Goal: Task Accomplishment & Management: Manage account settings

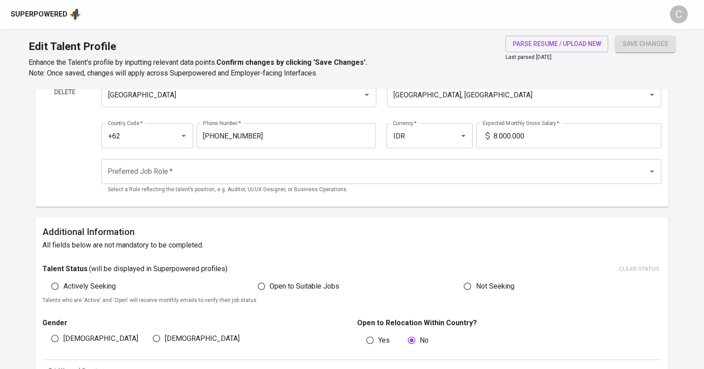
scroll to position [84, 0]
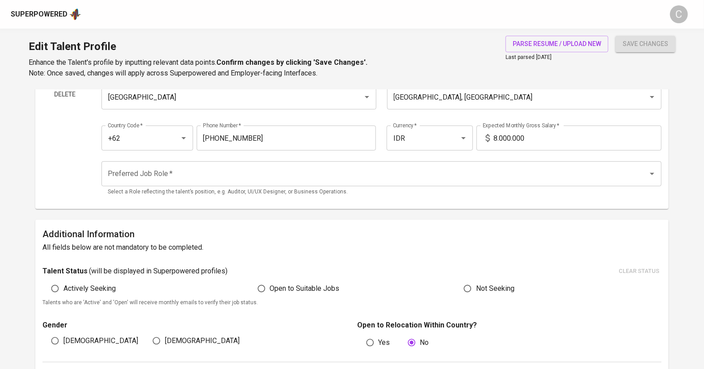
click at [495, 145] on input "8.000.000" at bounding box center [577, 138] width 168 height 25
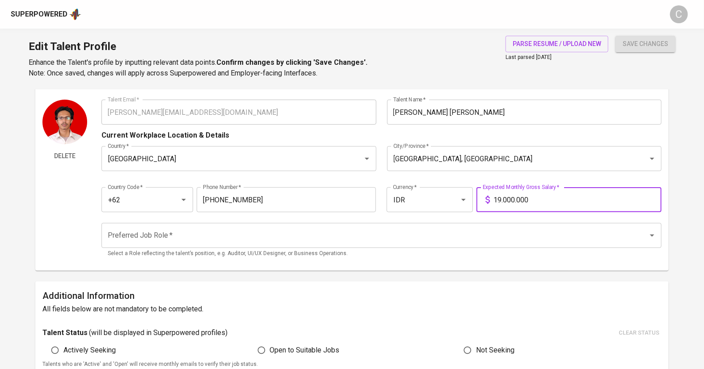
scroll to position [0, 0]
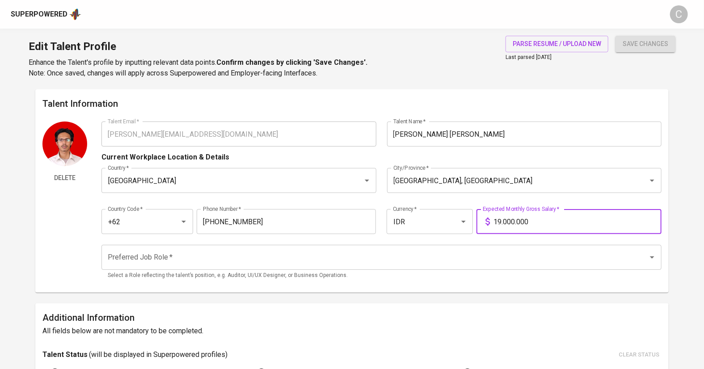
type input "19.000.000"
click at [254, 260] on input "Preferred Job Role   *" at bounding box center [368, 257] width 527 height 17
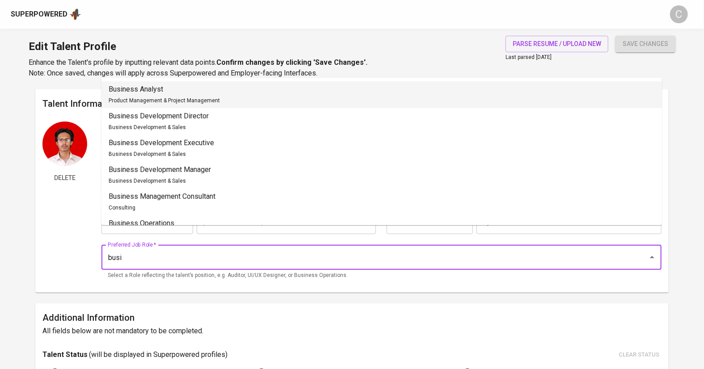
click at [182, 96] on div "Business Analyst Product Management & Project Management" at bounding box center [164, 94] width 111 height 21
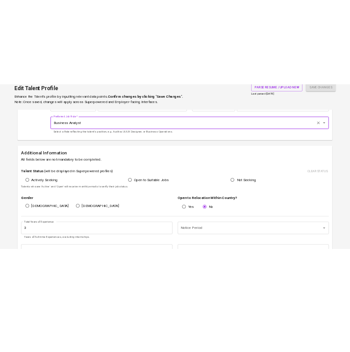
scroll to position [147, 0]
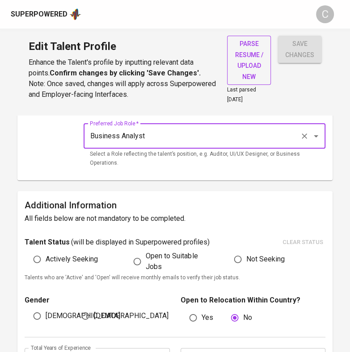
type input "Business Analyst"
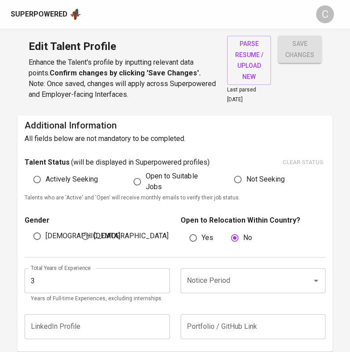
scroll to position [235, 0]
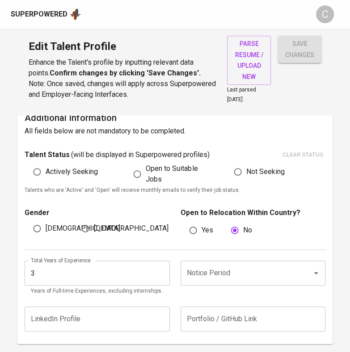
click at [54, 272] on input "3" at bounding box center [97, 273] width 145 height 25
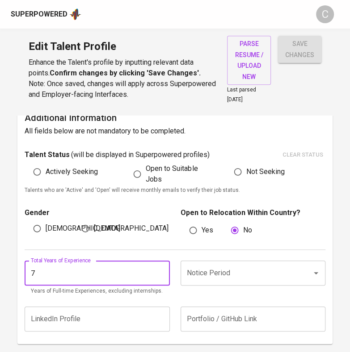
type input "7"
click at [209, 278] on input "Notice Period" at bounding box center [240, 273] width 112 height 17
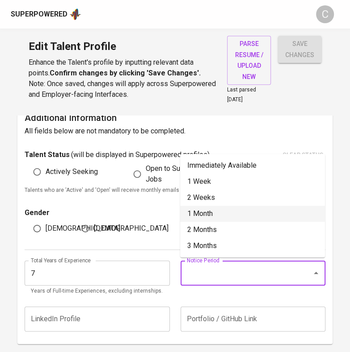
click at [213, 212] on li "1 Month" at bounding box center [252, 214] width 145 height 16
type input "1 Month"
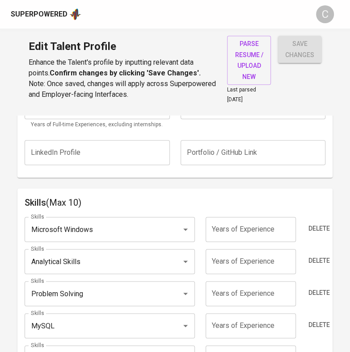
scroll to position [405, 0]
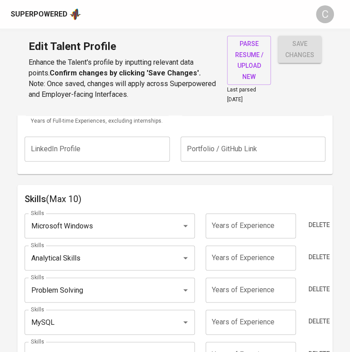
click at [111, 223] on input "Microsoft Windows" at bounding box center [97, 226] width 137 height 17
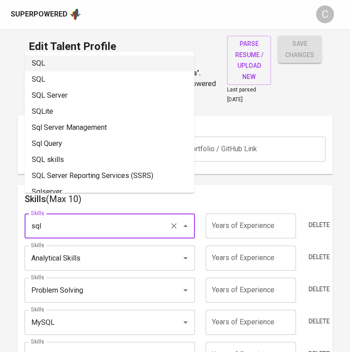
click at [106, 63] on li "SQL" at bounding box center [110, 63] width 170 height 16
type input "SQL"
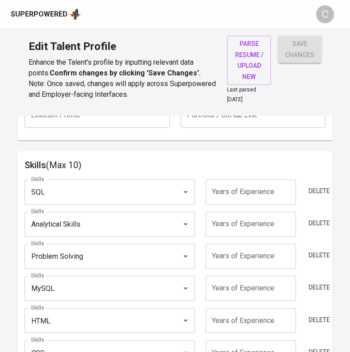
scroll to position [441, 0]
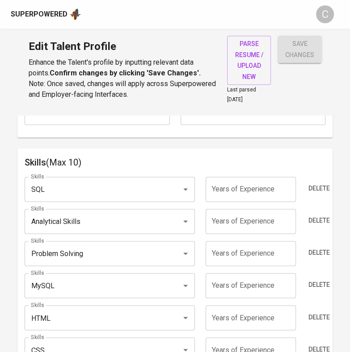
click at [101, 252] on input "Problem Solving" at bounding box center [97, 253] width 137 height 17
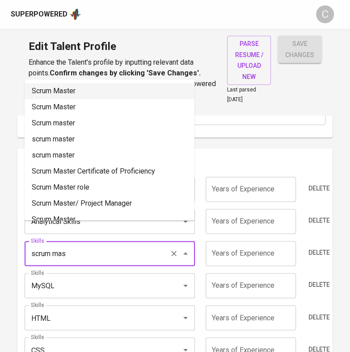
click at [79, 96] on li "Scrum Master" at bounding box center [110, 91] width 170 height 16
type input "Scrum Master"
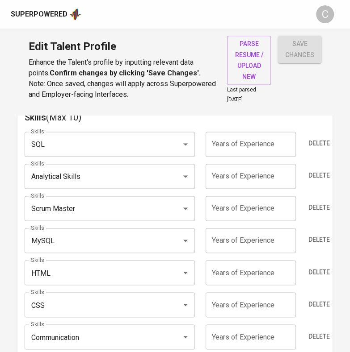
scroll to position [494, 0]
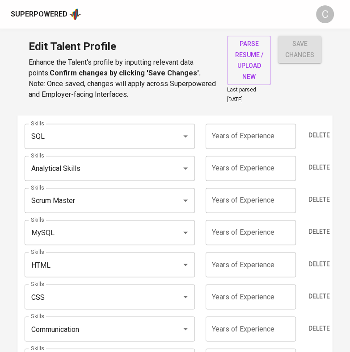
click at [78, 229] on input "MySQL" at bounding box center [97, 232] width 137 height 17
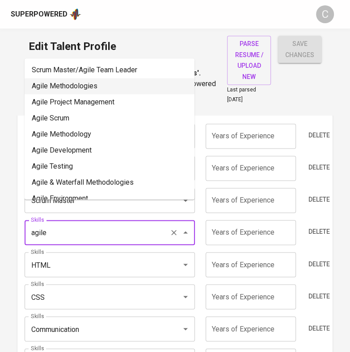
click at [54, 86] on li "Agile Methodologies" at bounding box center [110, 86] width 170 height 16
type input "Agile Methodologies"
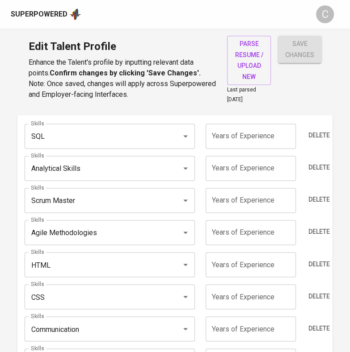
click at [114, 264] on input "HTML" at bounding box center [97, 264] width 137 height 17
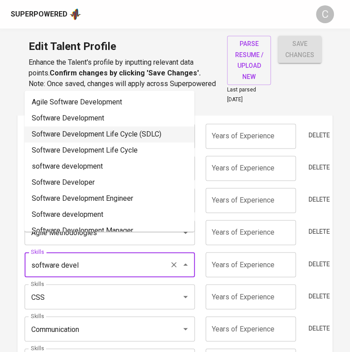
click at [123, 133] on li "Software Development Life Cycle (SDLC)" at bounding box center [110, 134] width 170 height 16
type input "Software Development Life Cycle (SDLC)"
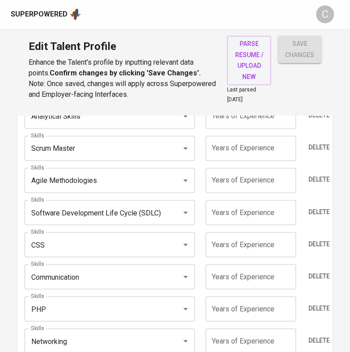
scroll to position [549, 0]
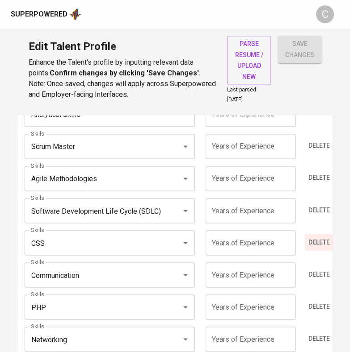
click at [312, 241] on span "Delete" at bounding box center [318, 242] width 21 height 11
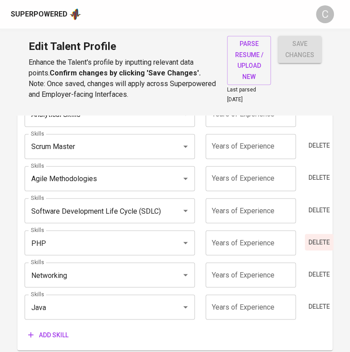
click at [312, 241] on span "Delete" at bounding box center [318, 242] width 21 height 11
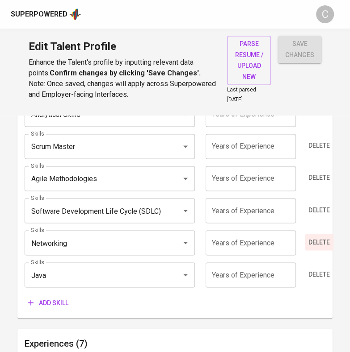
click at [312, 241] on span "Delete" at bounding box center [318, 242] width 21 height 11
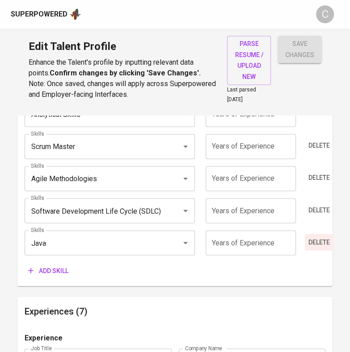
click at [312, 241] on span "Delete" at bounding box center [318, 242] width 21 height 11
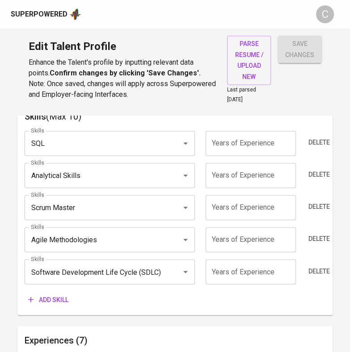
scroll to position [486, 0]
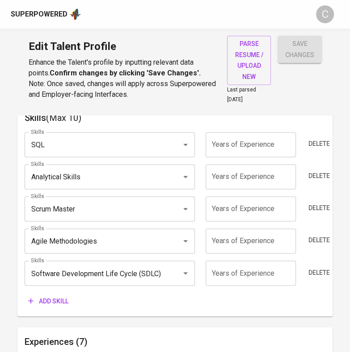
click at [240, 271] on input "number" at bounding box center [250, 273] width 90 height 25
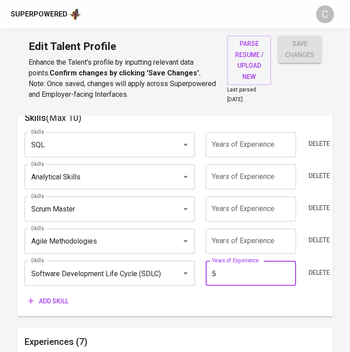
type input "5"
click at [257, 251] on input "number" at bounding box center [250, 241] width 90 height 25
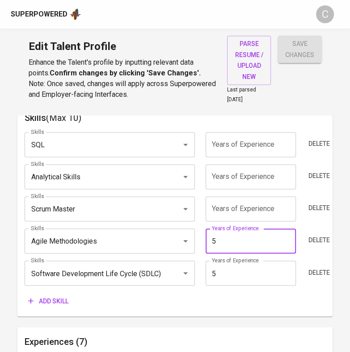
type input "5"
click at [271, 209] on input "number" at bounding box center [250, 209] width 90 height 25
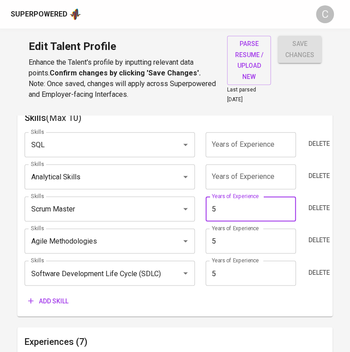
type input "5"
click at [257, 172] on input "number" at bounding box center [250, 176] width 90 height 25
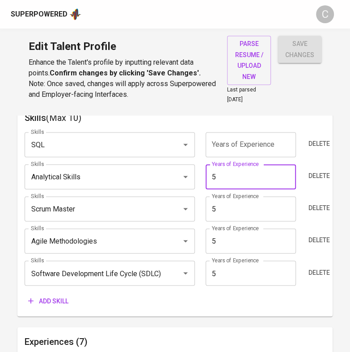
type input "5"
click at [259, 144] on input "number" at bounding box center [250, 144] width 90 height 25
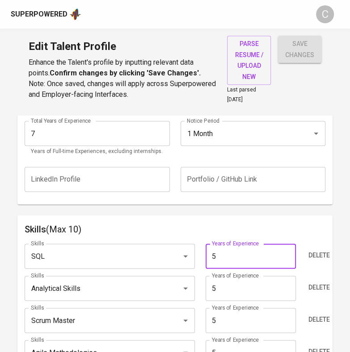
scroll to position [371, 0]
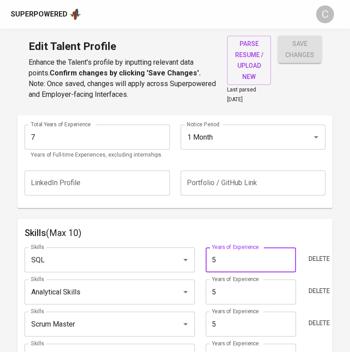
type input "5"
click at [113, 138] on input "7" at bounding box center [97, 137] width 145 height 25
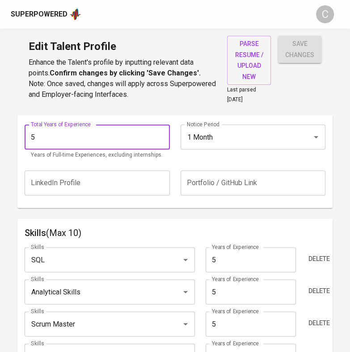
type input "5"
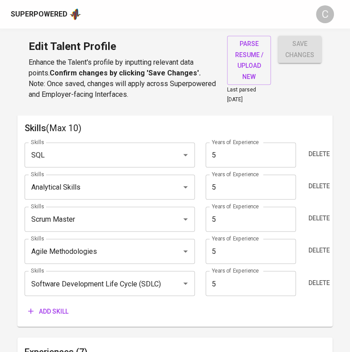
scroll to position [480, 0]
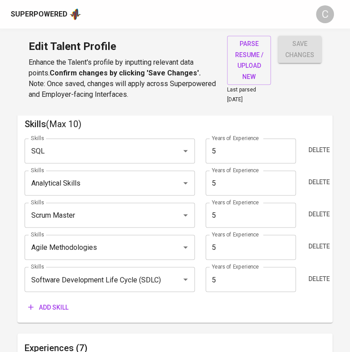
click at [43, 302] on span "Add skill" at bounding box center [48, 307] width 40 height 11
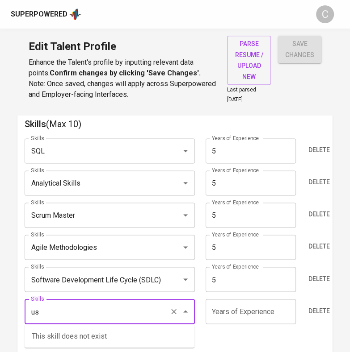
type input "u"
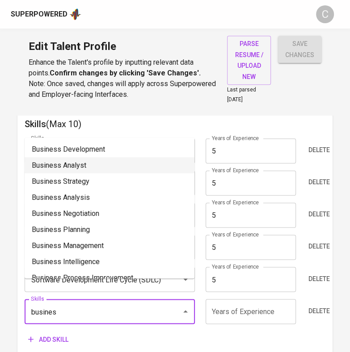
click at [75, 171] on li "Business Analyst" at bounding box center [110, 165] width 170 height 16
type input "Business Analyst"
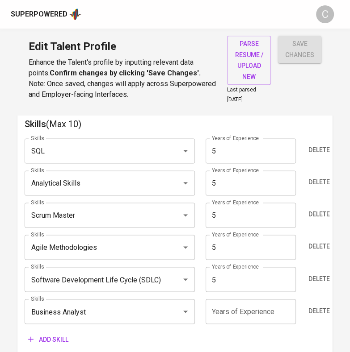
click at [233, 310] on input "number" at bounding box center [250, 311] width 90 height 25
type input "5"
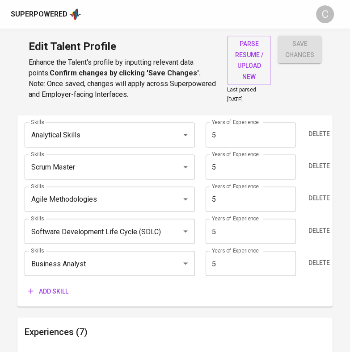
scroll to position [528, 0]
click at [48, 293] on span "Add skill" at bounding box center [48, 291] width 40 height 11
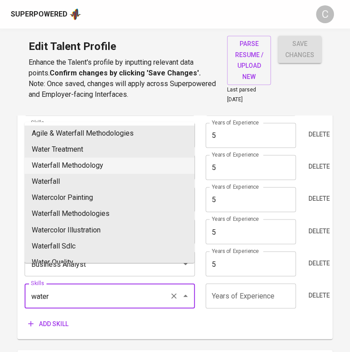
click at [86, 164] on li "Waterfall Methodology" at bounding box center [110, 166] width 170 height 16
type input "Waterfall Methodology"
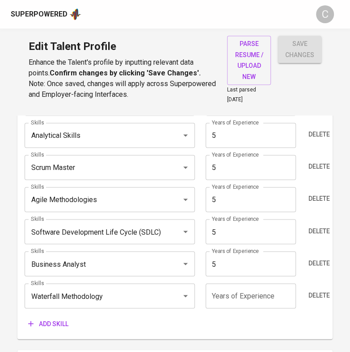
click at [230, 292] on input "number" at bounding box center [250, 296] width 90 height 25
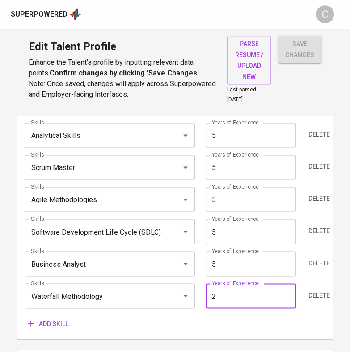
type input "2"
click at [233, 320] on div "Add skill" at bounding box center [175, 324] width 301 height 17
click at [303, 52] on span "save changes" at bounding box center [299, 49] width 29 height 22
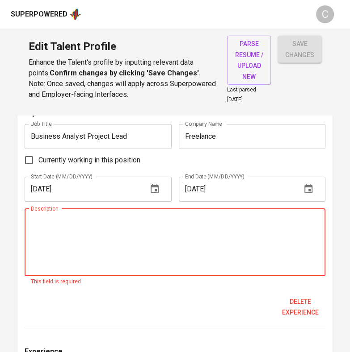
scroll to position [1259, 0]
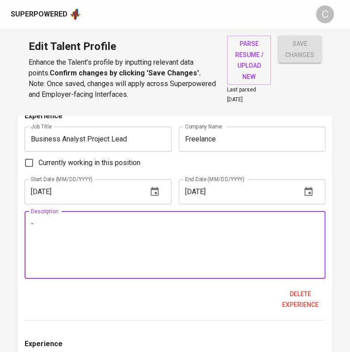
type textarea "-"
click at [305, 62] on button "save changes" at bounding box center [299, 49] width 43 height 27
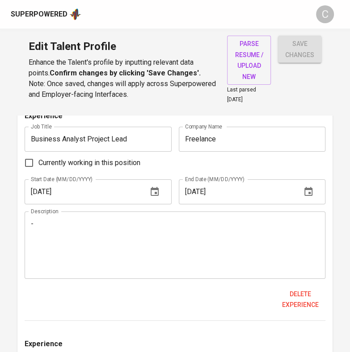
scroll to position [1762, 0]
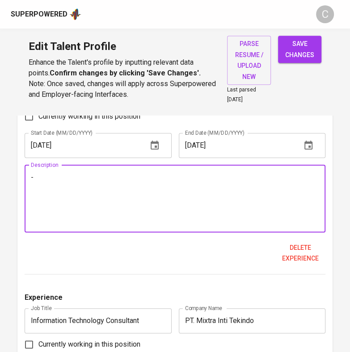
type textarea "-"
click at [291, 54] on span "save changes" at bounding box center [299, 49] width 29 height 22
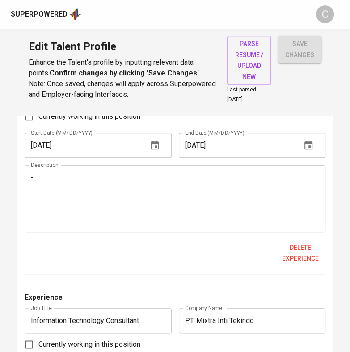
type input "Agile Methodologies"
type input "Business Analysis"
type input "Software Development Life Cycle (SDLC)"
type input "SQL"
type input "Scrum Master"
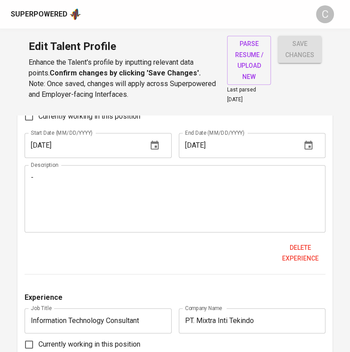
type input "Analytical Skills"
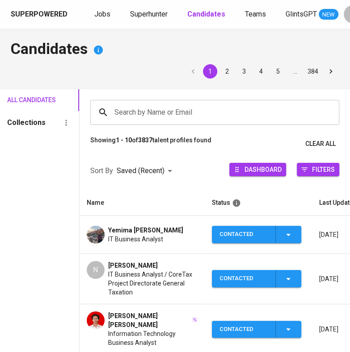
click at [155, 116] on input "Search by Name or Email" at bounding box center [216, 112] width 209 height 17
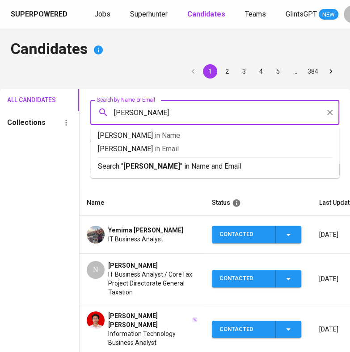
type input "abdul aziz"
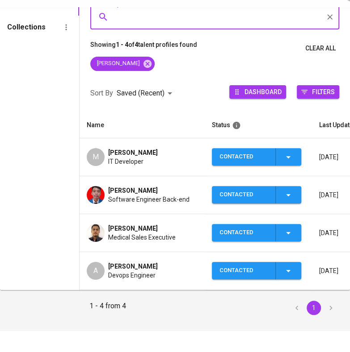
scroll to position [77, 0]
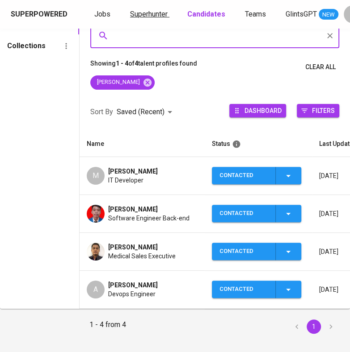
click at [145, 15] on span "Superhunter" at bounding box center [149, 14] width 38 height 8
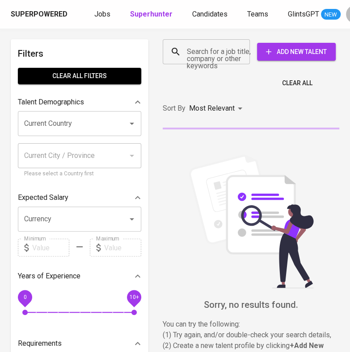
click at [199, 53] on input "Search for a job title, company or other keywords" at bounding box center [208, 51] width 48 height 17
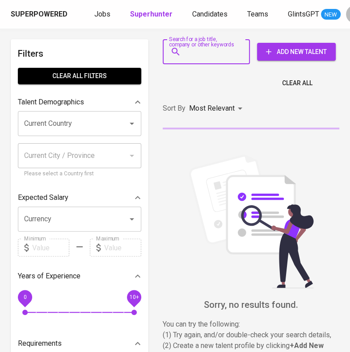
paste input "abdulaziz.crm@gmail.com"
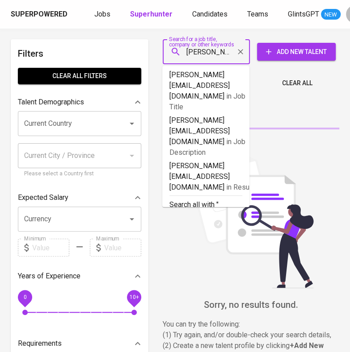
scroll to position [0, 40]
type input "abdulaziz.crm@gmail.com"
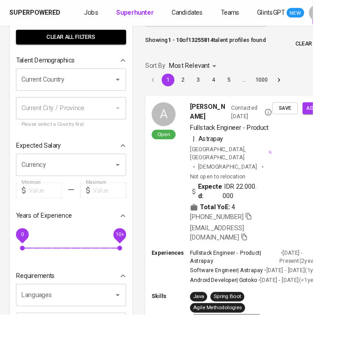
scroll to position [0, 0]
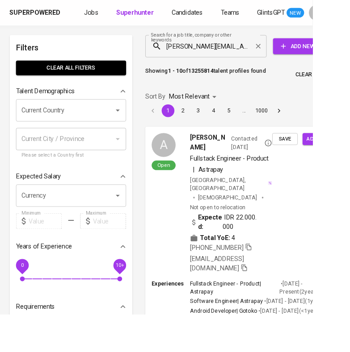
click at [261, 55] on input "abdulaziz.crm@gmail.com" at bounding box center [232, 51] width 96 height 17
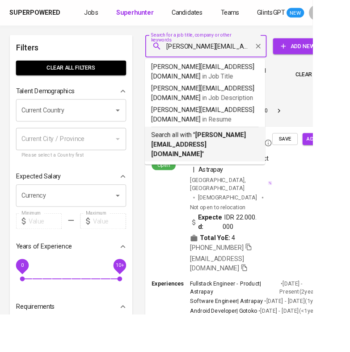
click at [224, 147] on b "abdulaziz.crm@gmail.com" at bounding box center [222, 162] width 106 height 30
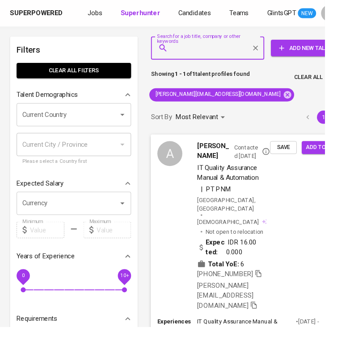
click at [301, 159] on span "Save" at bounding box center [305, 159] width 20 height 10
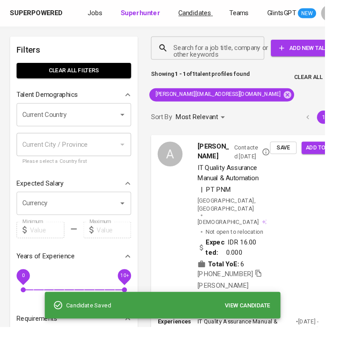
click at [198, 14] on span "Candidates" at bounding box center [209, 14] width 35 height 8
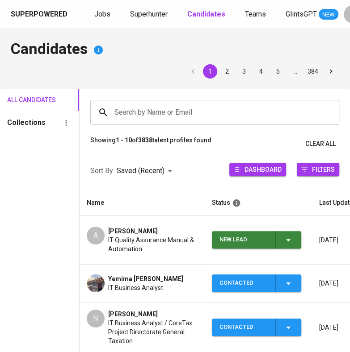
click at [289, 243] on div "New Lead" at bounding box center [256, 239] width 75 height 17
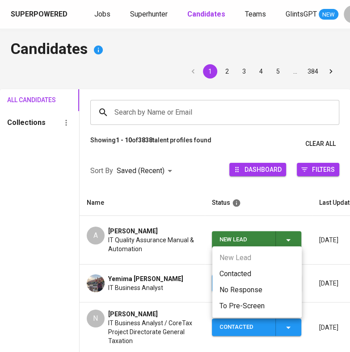
click at [243, 272] on li "Contacted" at bounding box center [256, 274] width 89 height 16
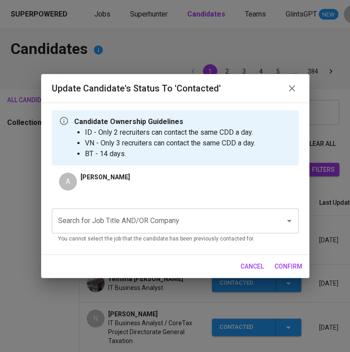
click at [159, 220] on input "Search for Job Title AND/OR Company" at bounding box center [163, 221] width 214 height 17
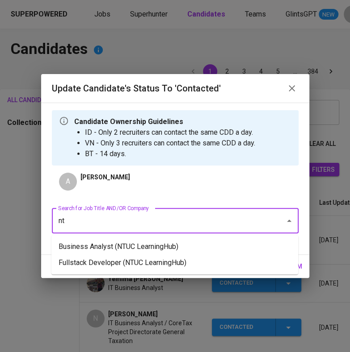
type input "n"
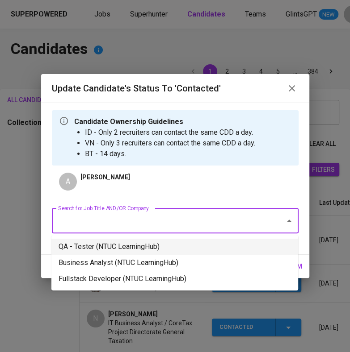
click at [117, 245] on li "QA - Tester (NTUC LearningHub)" at bounding box center [174, 247] width 247 height 16
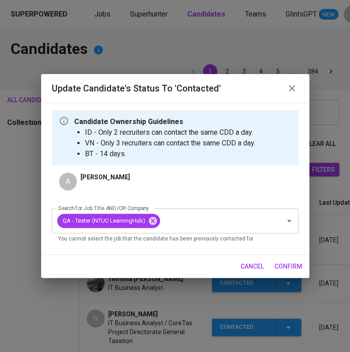
click at [285, 262] on span "confirm" at bounding box center [288, 266] width 28 height 11
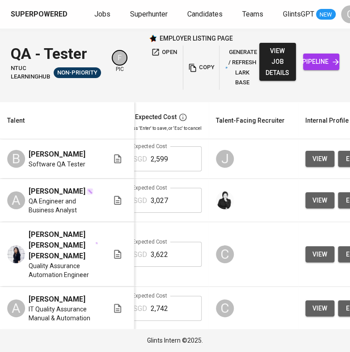
scroll to position [0, 231]
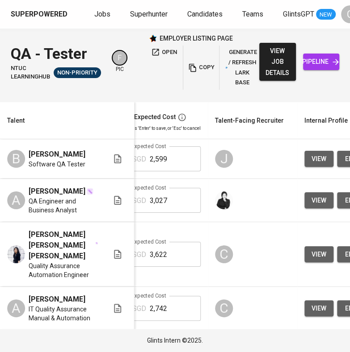
click at [314, 303] on span "view" at bounding box center [318, 308] width 15 height 11
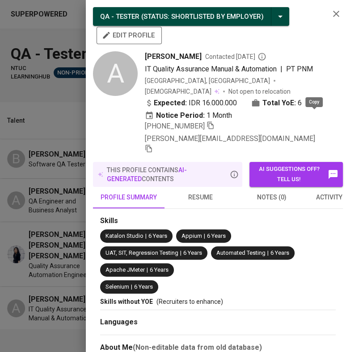
click at [153, 145] on icon "button" at bounding box center [149, 149] width 8 height 8
click at [271, 104] on div "Expected: IDR 16.000.000 Total YoE: 6 Notice Period: 1 Month" at bounding box center [233, 109] width 177 height 23
click at [153, 145] on icon "button" at bounding box center [149, 149] width 8 height 8
click at [54, 230] on div at bounding box center [175, 176] width 350 height 352
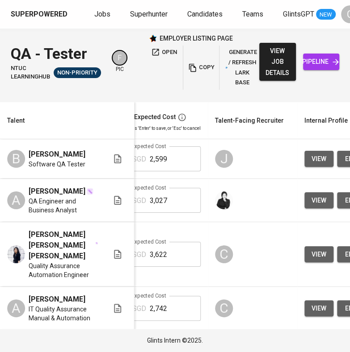
click at [318, 249] on span "view" at bounding box center [318, 254] width 15 height 11
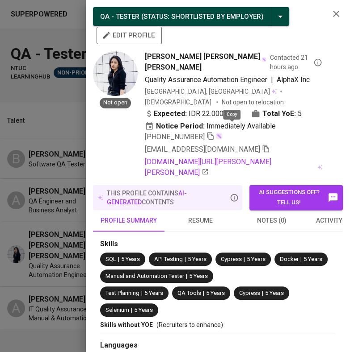
click at [262, 145] on icon "button" at bounding box center [266, 149] width 8 height 8
click at [20, 191] on div at bounding box center [175, 176] width 350 height 352
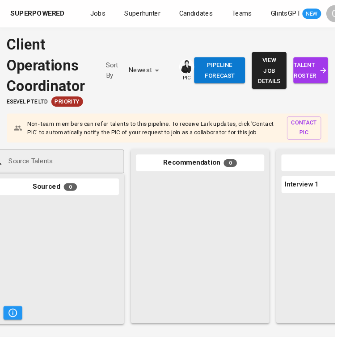
scroll to position [0, 22]
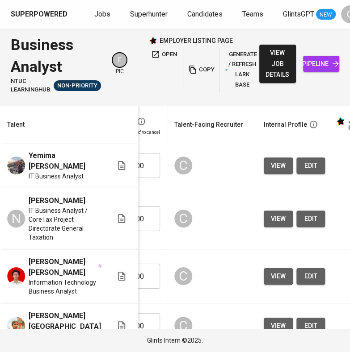
click at [277, 285] on button "view" at bounding box center [278, 276] width 29 height 17
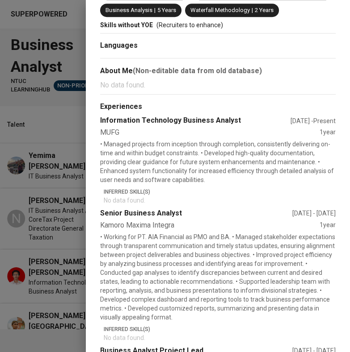
scroll to position [299, 0]
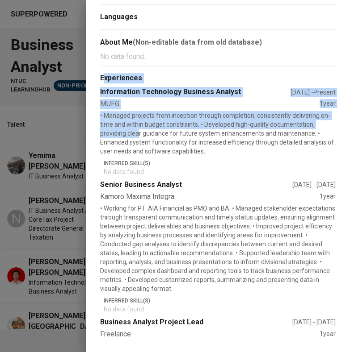
drag, startPoint x: 104, startPoint y: 33, endPoint x: 139, endPoint y: 89, distance: 66.8
click at [127, 111] on p "• Managed projects from inception through completion, consistently delivering o…" at bounding box center [217, 133] width 235 height 45
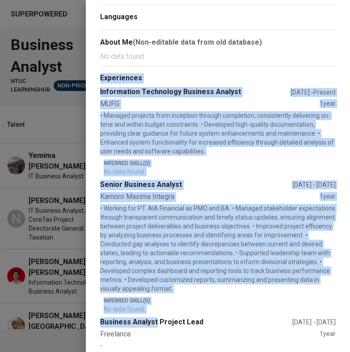
scroll to position [328, 0]
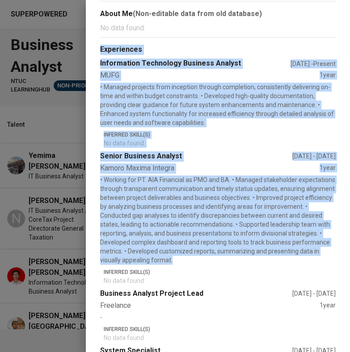
drag, startPoint x: 97, startPoint y: 33, endPoint x: 333, endPoint y: 203, distance: 290.8
click at [333, 203] on div "Skills SQL | 5 Years Analytical Skills | 5 Years Scrum Master | 5 Years Agile M…" at bounding box center [218, 310] width 250 height 836
copy section "Experiences Information Technology Business Analyst Jul 2024 - Present MUFG 1 y…"
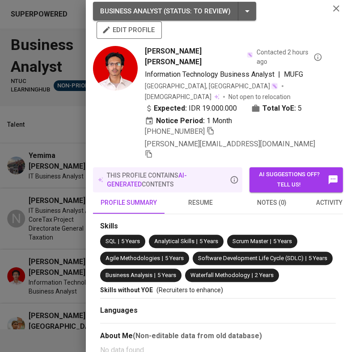
click at [39, 210] on div at bounding box center [175, 176] width 350 height 352
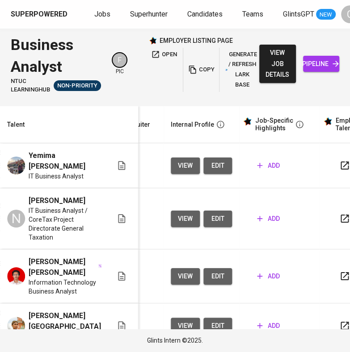
scroll to position [0, 373]
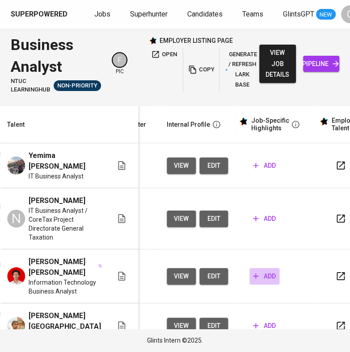
click at [267, 282] on span "add" at bounding box center [264, 276] width 23 height 11
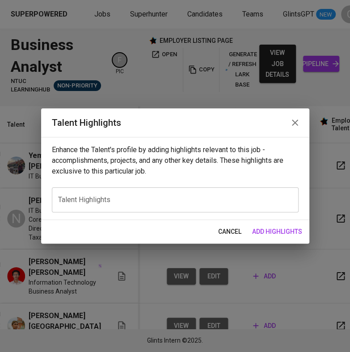
click at [146, 199] on textarea at bounding box center [175, 200] width 234 height 8
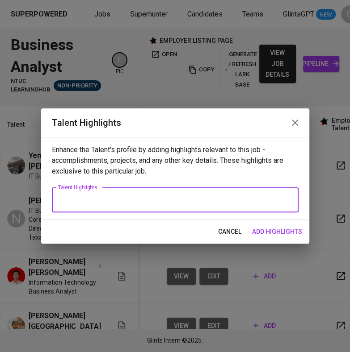
paste textarea "[PERSON_NAME] has built his career as a Business Analyst with strong expertise …"
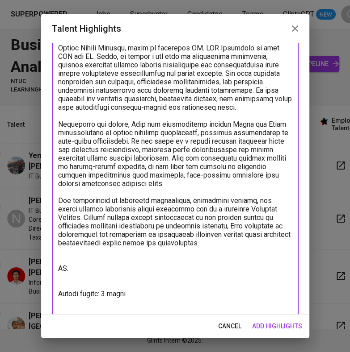
scroll to position [186, 0]
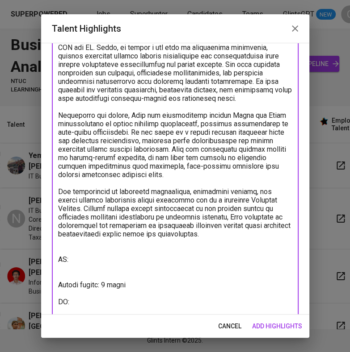
click at [86, 310] on textarea at bounding box center [175, 115] width 234 height 399
paste textarea "https://glints.sg.larksuite.com/minutes/obsgs732z8i56bd96e64o6d7"
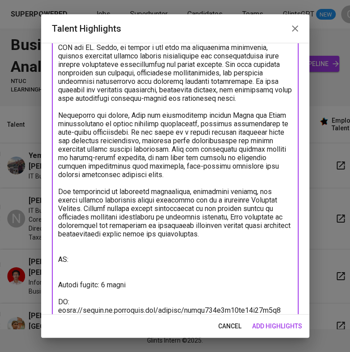
click at [84, 268] on textarea at bounding box center [175, 115] width 234 height 399
paste textarea "https://glints.sg.larksuite.com/wiki/OoVqwuED4i7r7Pk9Tn3lylvZgbc?from=from_copy…"
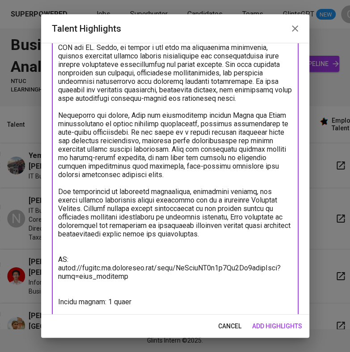
click at [83, 259] on textarea at bounding box center [175, 119] width 234 height 407
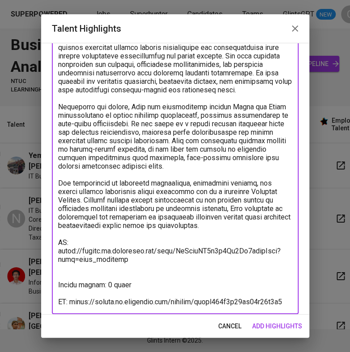
scroll to position [201, 0]
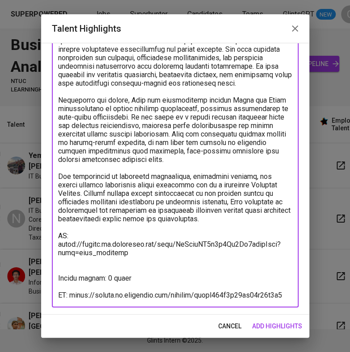
type textarea "Baim has built his career as a Business Analyst with strong expertise in gather…"
click at [270, 323] on span "add highlights" at bounding box center [277, 326] width 50 height 11
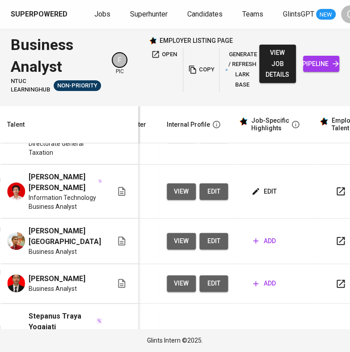
scroll to position [86, 373]
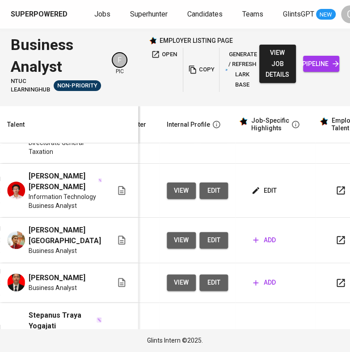
click at [265, 286] on span "add" at bounding box center [264, 282] width 23 height 11
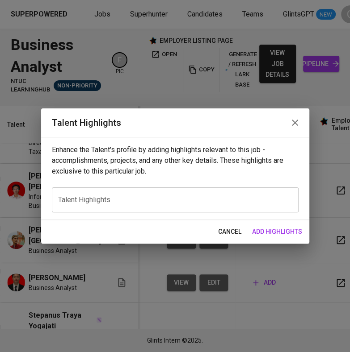
click at [141, 200] on textarea at bounding box center [175, 200] width 234 height 8
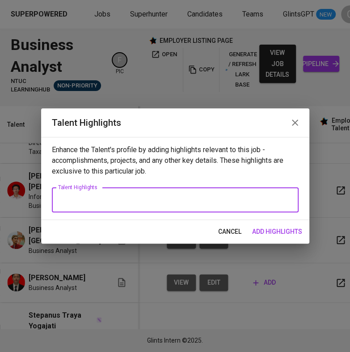
paste textarea "David has established his career as a Business Analyst and IT Project Manager w…"
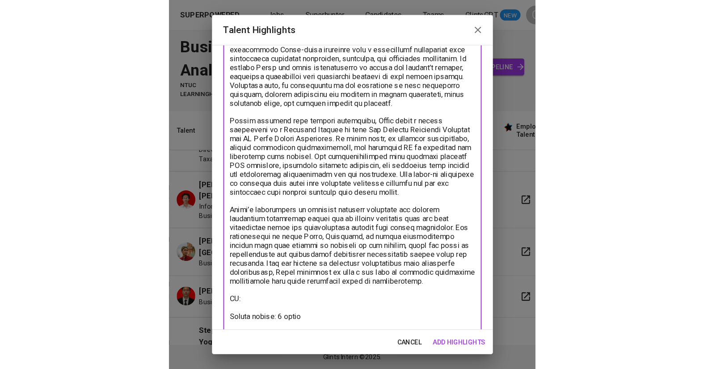
scroll to position [203, 0]
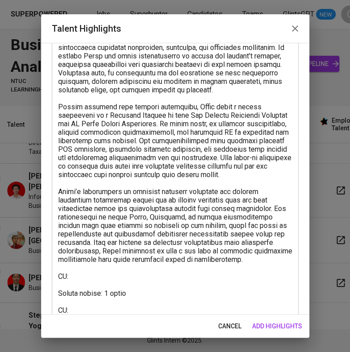
click at [105, 311] on textarea at bounding box center [175, 107] width 234 height 416
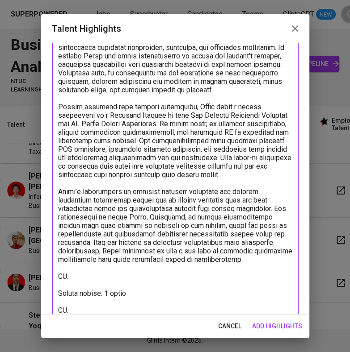
paste textarea "https://glints.sg.larksuite.com/minutes/obsgs9951fz5h82kum6i4ldb"
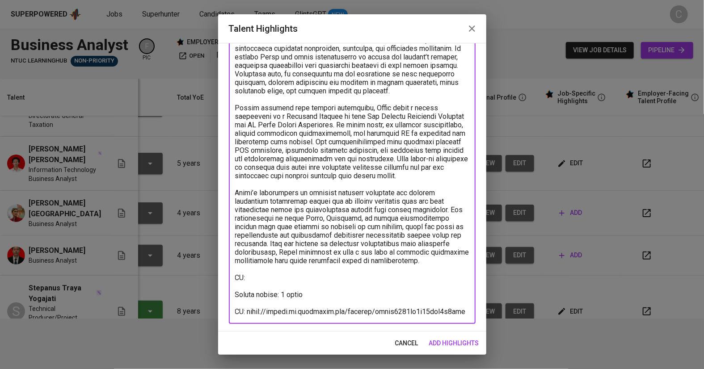
scroll to position [201, 0]
click at [264, 281] on textarea at bounding box center [352, 108] width 234 height 416
paste textarea "https://glints.sg.larksuite.com/wiki/O8p3wyVsiirayykttDxlMskAg2e?from=from_copy…"
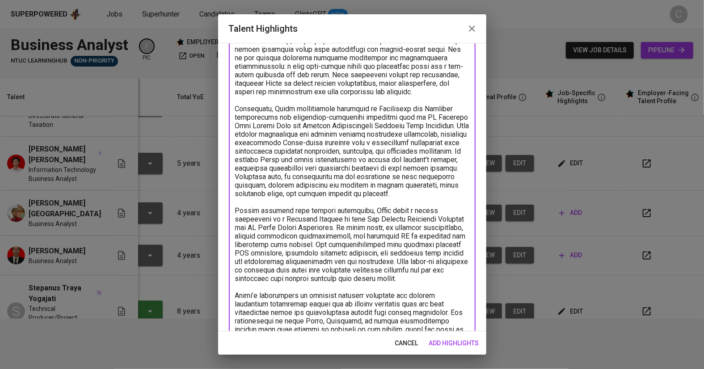
scroll to position [210, 0]
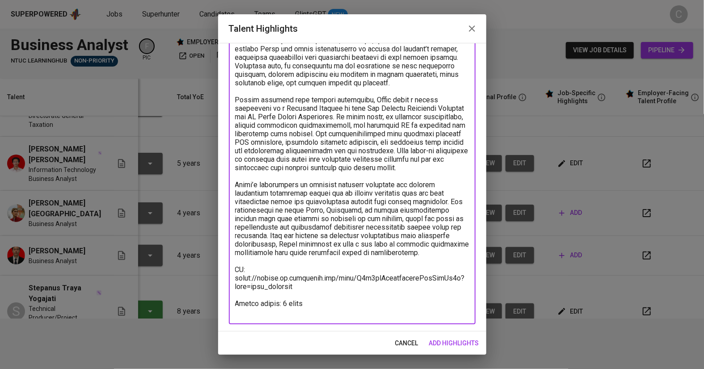
type textarea "David has established his career as a Business Analyst and IT Project Manager w…"
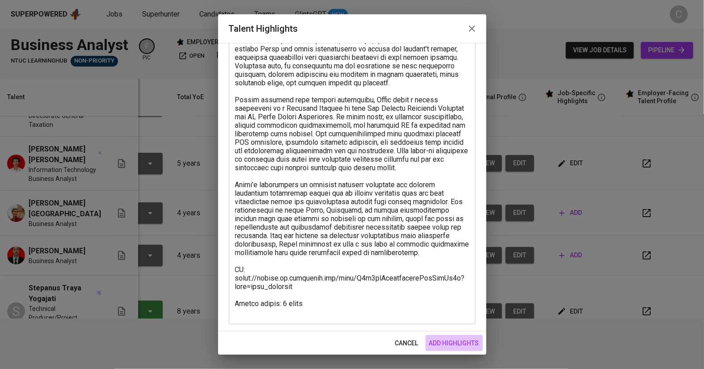
click at [349, 339] on span "add highlights" at bounding box center [454, 343] width 50 height 11
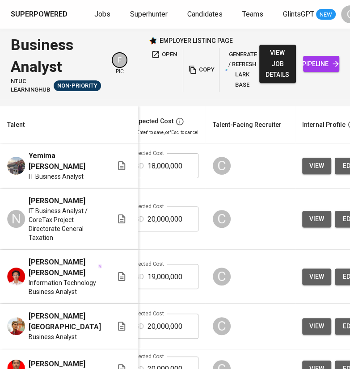
scroll to position [0, 254]
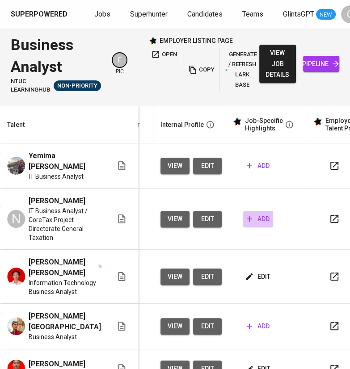
click at [247, 216] on span "add" at bounding box center [258, 219] width 23 height 11
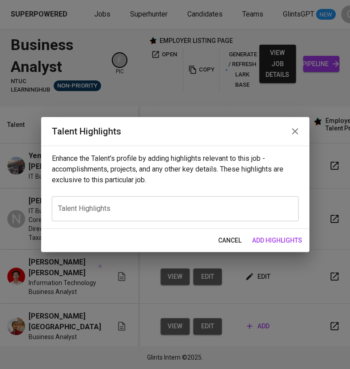
click at [117, 207] on textarea at bounding box center [175, 208] width 234 height 8
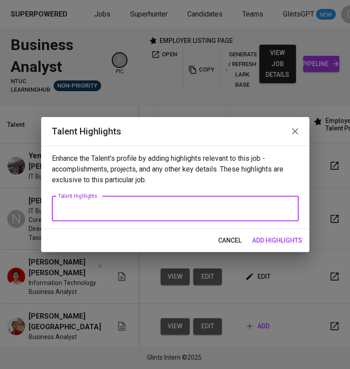
paste textarea "Naufal has built a strong career as an IT Business Analyst with deep expertise …"
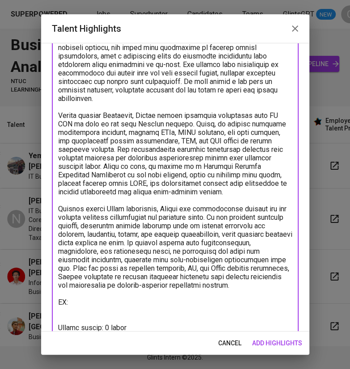
scroll to position [186, 0]
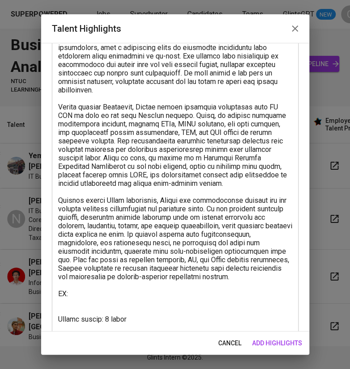
click at [105, 325] on textarea at bounding box center [175, 124] width 234 height 416
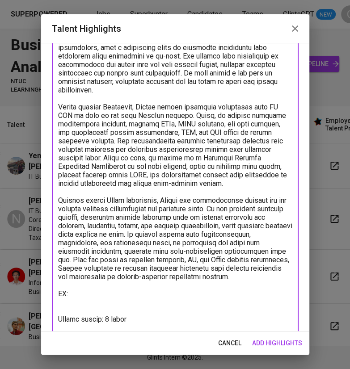
paste textarea "https://glints.sg.larksuite.com/minutes/obsgsl78p1z53jwvdacrpf16"
click at [97, 285] on textarea at bounding box center [175, 124] width 234 height 416
paste textarea "https://glints.sg.larksuite.com/wiki/W8VCw1XTWiscNvkRMlKlwtUWgph?from=from_copy…"
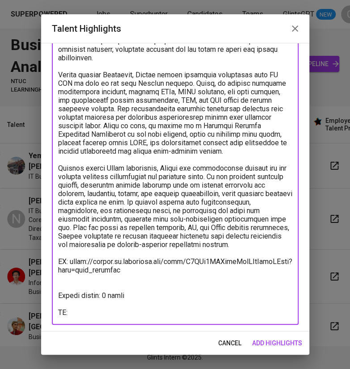
scroll to position [218, 0]
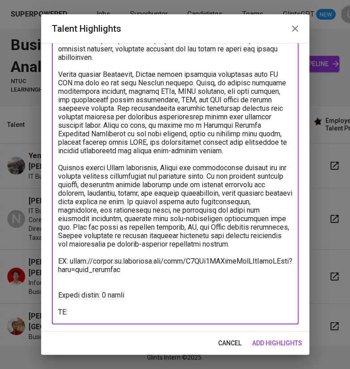
type textarea "Naufal has built a strong career as an IT Business Analyst with deep expertise …"
click at [275, 340] on span "add highlights" at bounding box center [277, 343] width 50 height 11
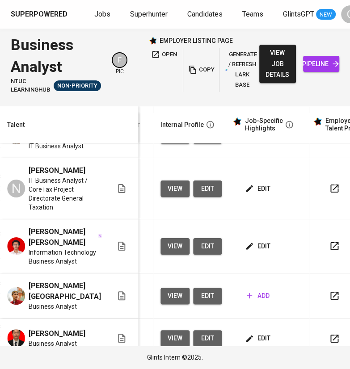
scroll to position [57, 379]
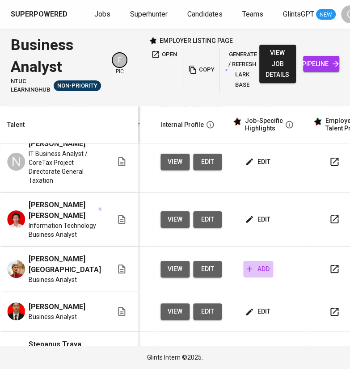
click at [259, 271] on span "add" at bounding box center [258, 269] width 23 height 11
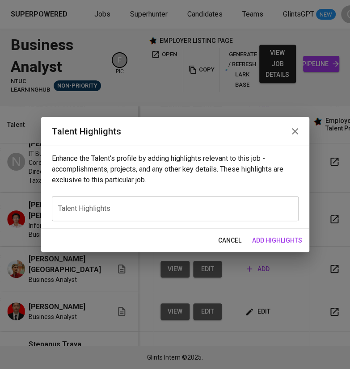
click at [117, 214] on div "x Talent Highlights" at bounding box center [175, 208] width 247 height 25
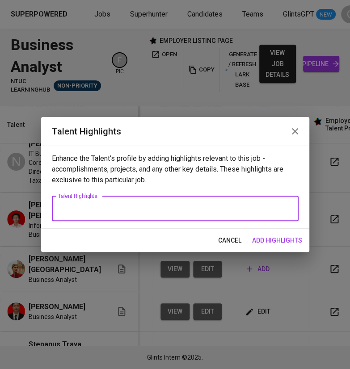
paste textarea "Jehan has developed a strong career as a Business Analyst within the consulting…"
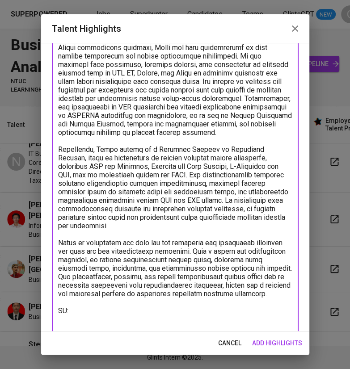
scroll to position [177, 0]
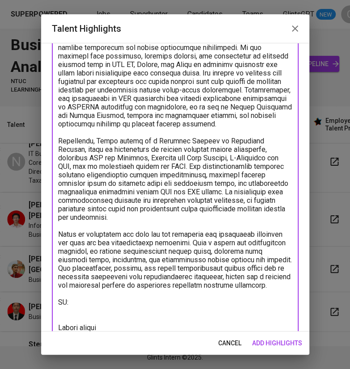
type textarea "Jehan has developed a strong career as a Business Analyst within the consulting…"
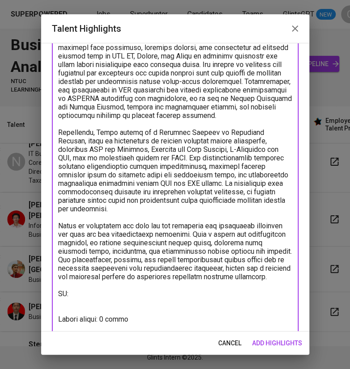
scroll to position [194, 0]
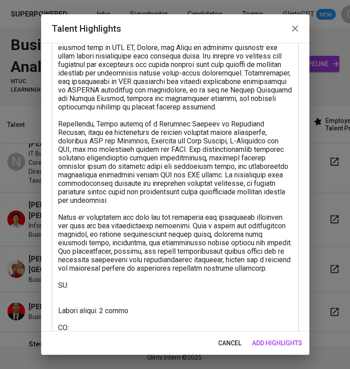
click at [94, 326] on textarea at bounding box center [175, 120] width 234 height 424
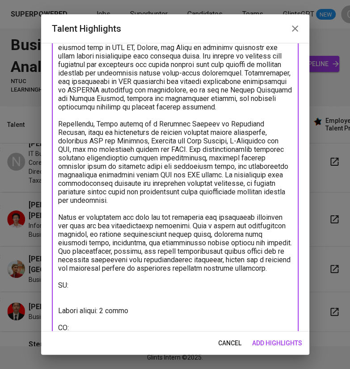
paste textarea "[URL][DOMAIN_NAME]"
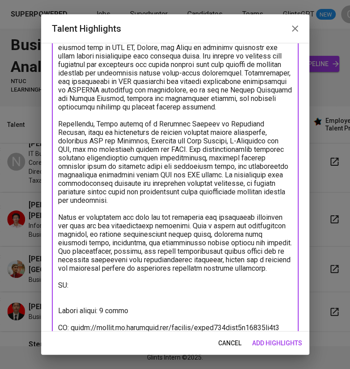
click at [84, 287] on textarea at bounding box center [175, 120] width 234 height 424
paste textarea "[URL][DOMAIN_NAME]"
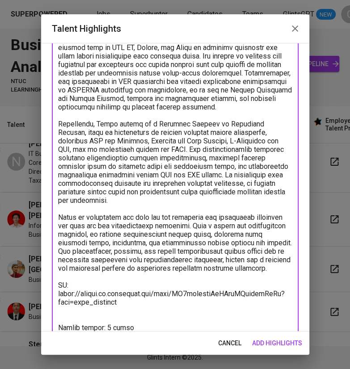
type textarea "[PERSON_NAME] has developed a strong career as a Business Analyst within the co…"
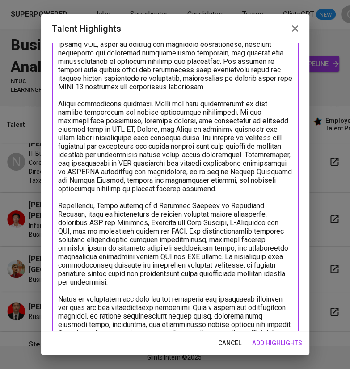
scroll to position [227, 0]
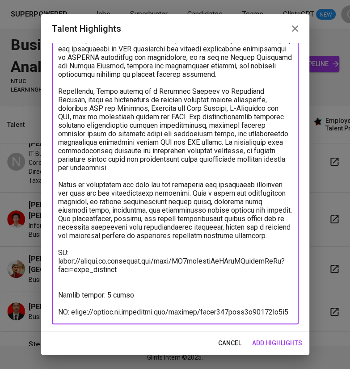
click at [274, 338] on span "add highlights" at bounding box center [277, 343] width 50 height 11
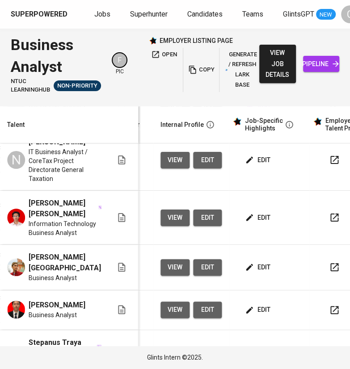
scroll to position [0, 379]
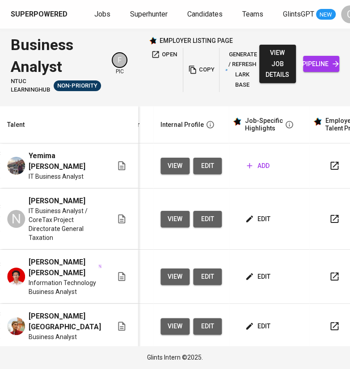
click at [254, 171] on div "add" at bounding box center [272, 166] width 59 height 17
click at [248, 163] on span "add" at bounding box center [258, 165] width 23 height 11
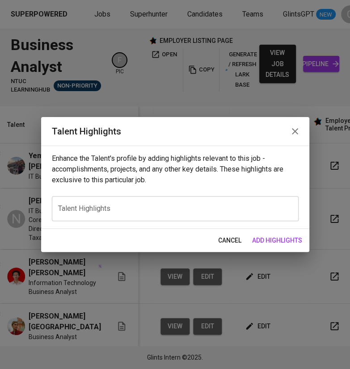
click at [138, 213] on div "x Talent Highlights" at bounding box center [175, 208] width 247 height 25
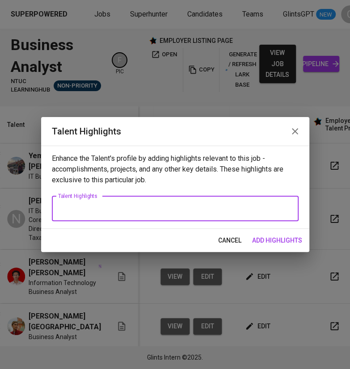
paste textarea "Yemima is an experienced IT Business Analyst with over four years of expertise …"
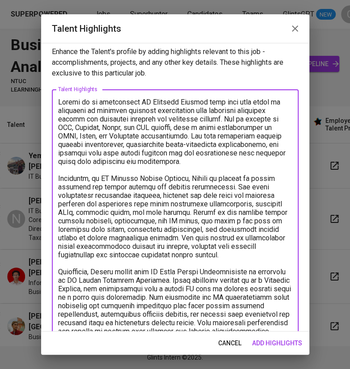
scroll to position [0, 0]
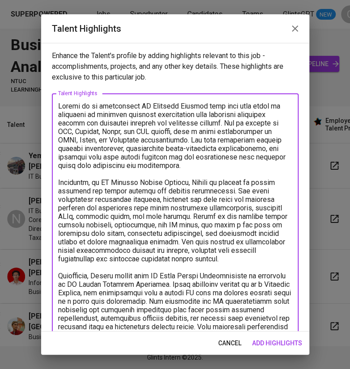
click at [213, 105] on textarea at bounding box center [175, 280] width 234 height 356
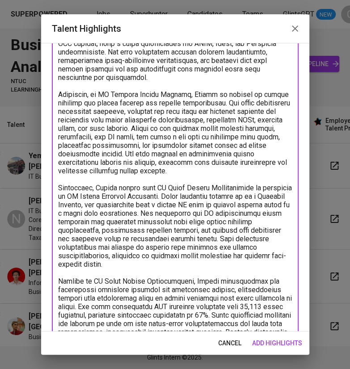
scroll to position [142, 0]
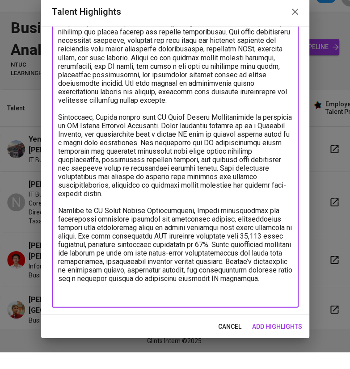
click at [187, 303] on textarea at bounding box center [175, 138] width 234 height 356
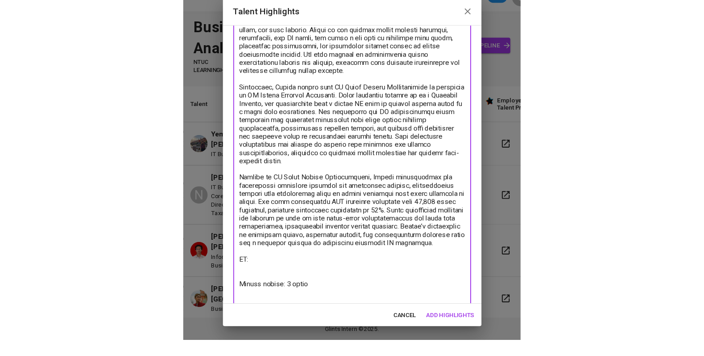
scroll to position [177, 0]
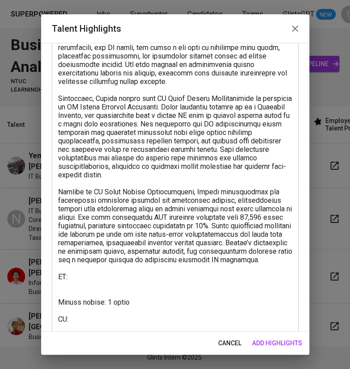
click at [96, 327] on textarea at bounding box center [175, 133] width 234 height 416
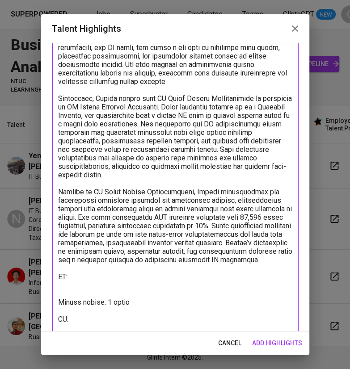
paste textarea "[URL][DOMAIN_NAME]"
click at [319, 0] on html "Superpowered Jobs Superhunter Candidates Teams GlintsGPT NEW C Business Analyst…" at bounding box center [175, 184] width 350 height 369
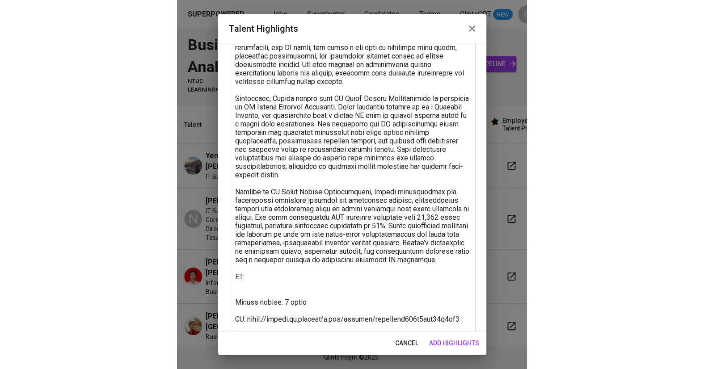
scroll to position [0, 67]
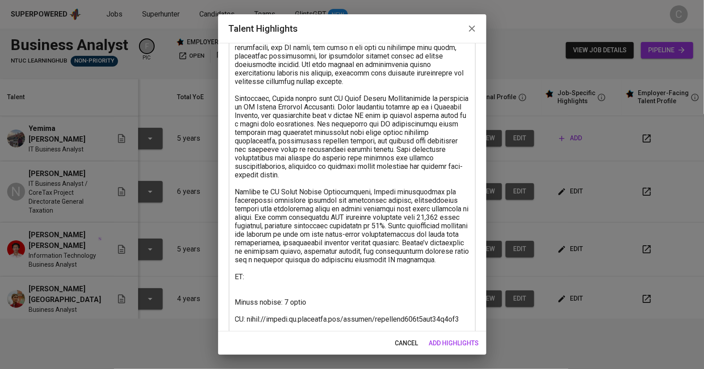
click at [277, 285] on textarea at bounding box center [352, 133] width 234 height 416
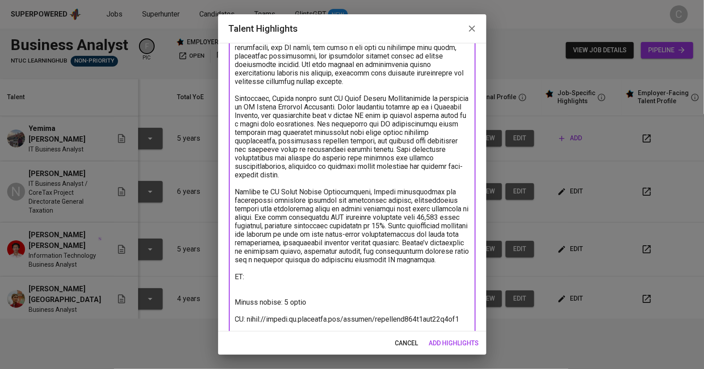
paste textarea "[URL][DOMAIN_NAME]"
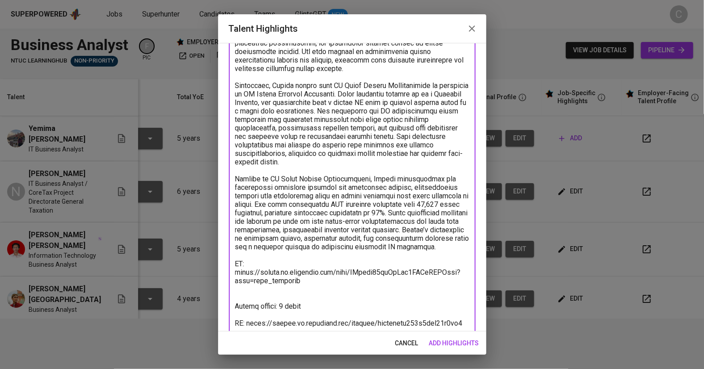
scroll to position [218, 0]
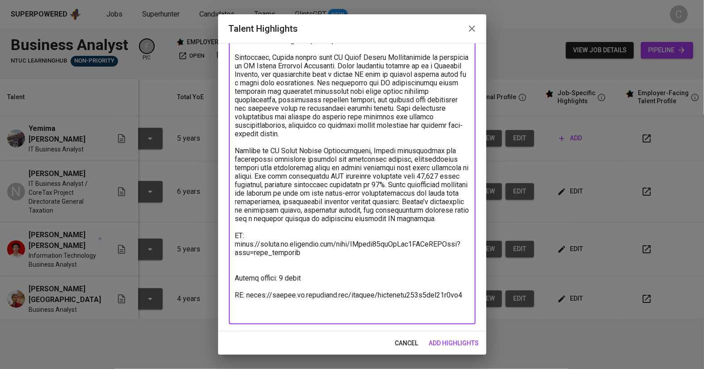
type textarea "Yemima is an experienced IT Business Analyst, expertise in bridging business re…"
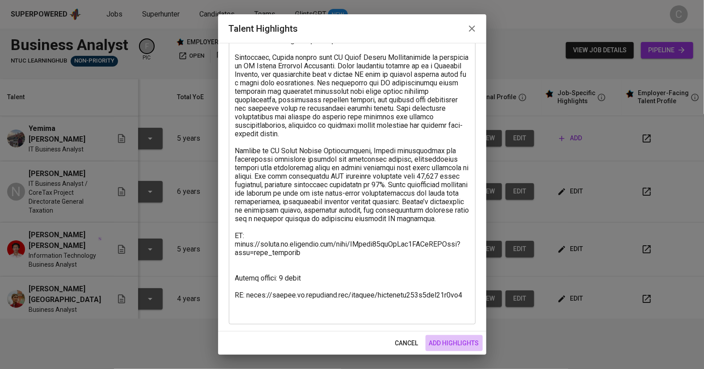
click at [349, 343] on span "add highlights" at bounding box center [454, 343] width 50 height 11
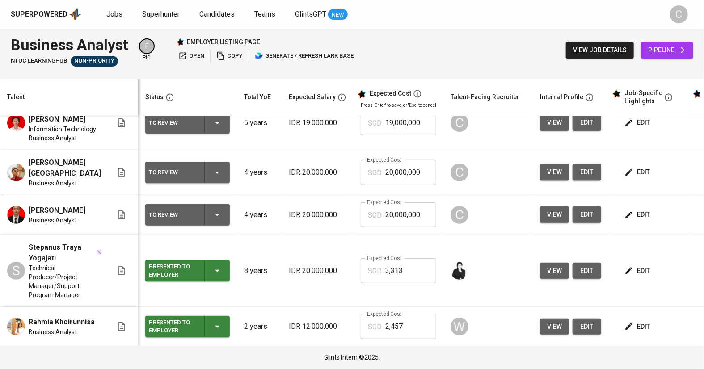
scroll to position [143, 0]
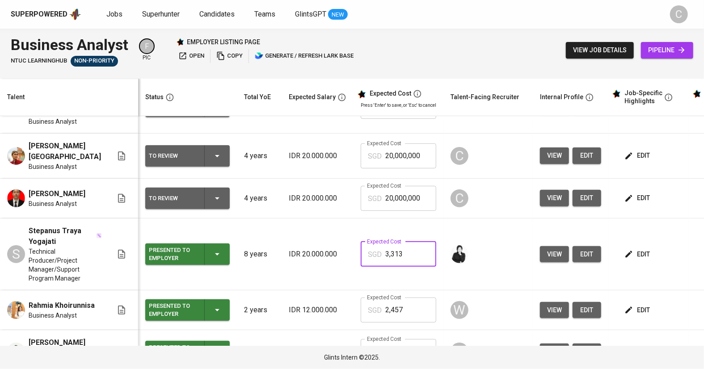
drag, startPoint x: 412, startPoint y: 253, endPoint x: 348, endPoint y: 256, distance: 63.5
click at [353, 258] on td "Expected Cost SGD 3,313 Expected Cost" at bounding box center [398, 254] width 90 height 72
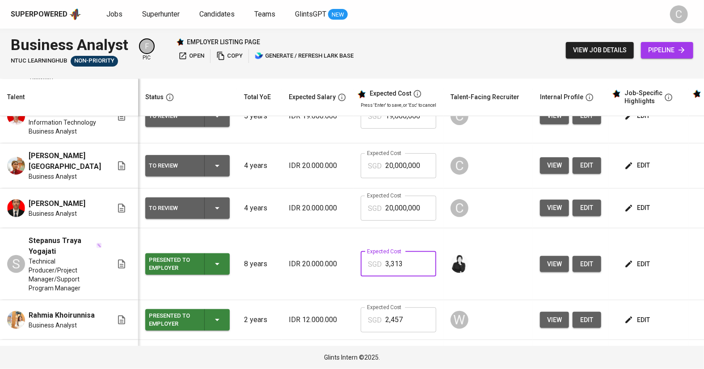
scroll to position [114, 0]
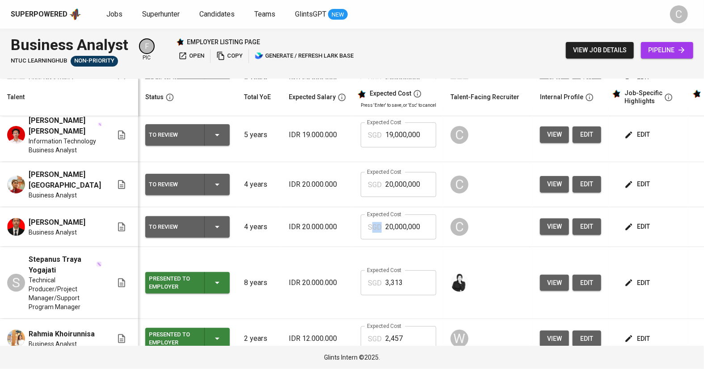
drag, startPoint x: 430, startPoint y: 225, endPoint x: 364, endPoint y: 222, distance: 66.2
click at [364, 222] on td "Expected Cost SGD 20,000,000 Expected Cost" at bounding box center [398, 227] width 90 height 40
click at [423, 226] on input "20,000,000" at bounding box center [410, 226] width 51 height 25
drag, startPoint x: 421, startPoint y: 226, endPoint x: 370, endPoint y: 229, distance: 51.4
click at [370, 229] on div "SGD 20,000,000 Expected Cost" at bounding box center [397, 226] width 75 height 25
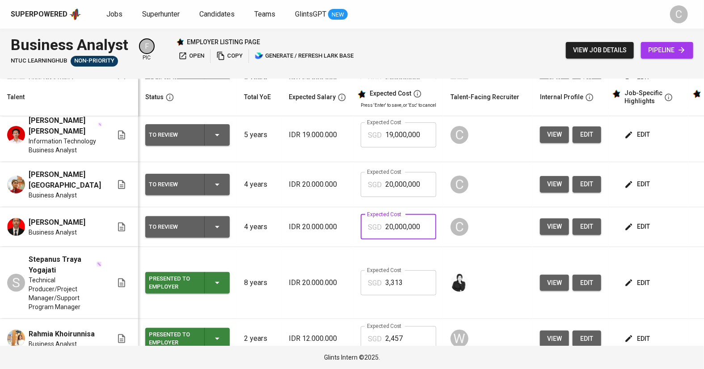
paste input "3,313"
type input "3,313"
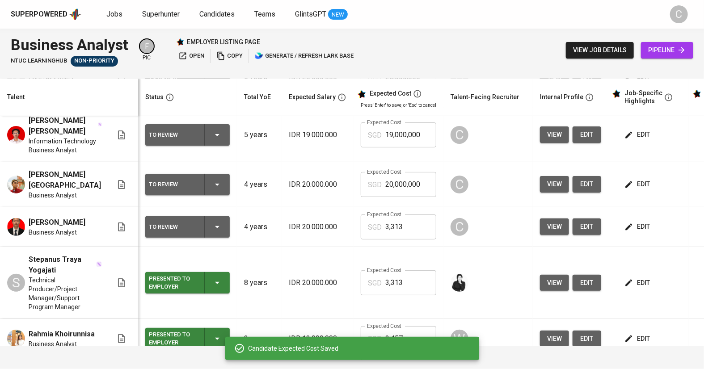
click at [412, 185] on input "20,000,000" at bounding box center [410, 184] width 51 height 25
type input "2"
paste input "3,313"
type input "3,313"
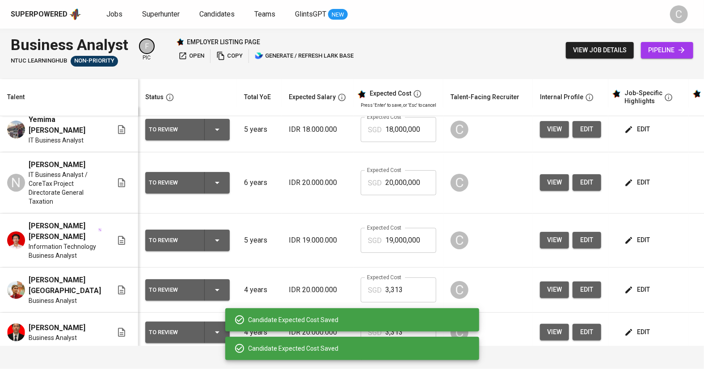
scroll to position [0, 0]
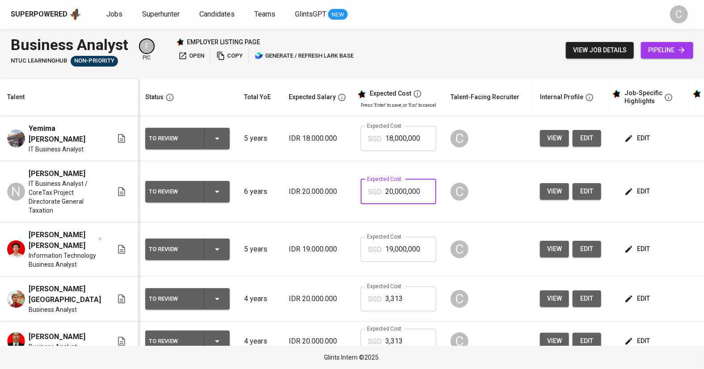
drag, startPoint x: 421, startPoint y: 192, endPoint x: 320, endPoint y: 184, distance: 101.3
click at [320, 184] on tr "N Naufal Hisyam Faizsyahly Fadhilah IT Business Analyst / CoreTax Project Direc…" at bounding box center [389, 191] width 778 height 61
paste input "3,313"
type input "3,313"
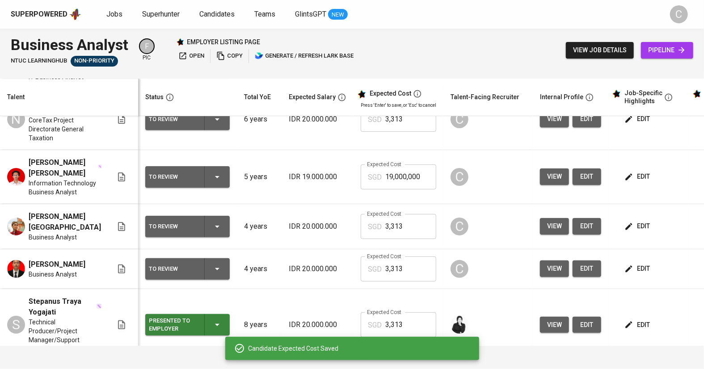
scroll to position [86, 0]
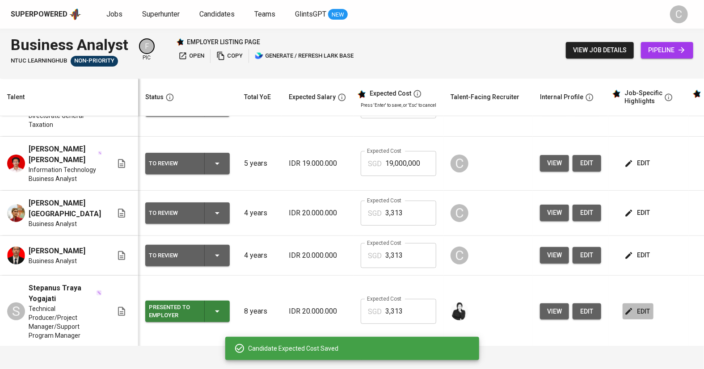
click at [630, 307] on span "edit" at bounding box center [638, 311] width 24 height 11
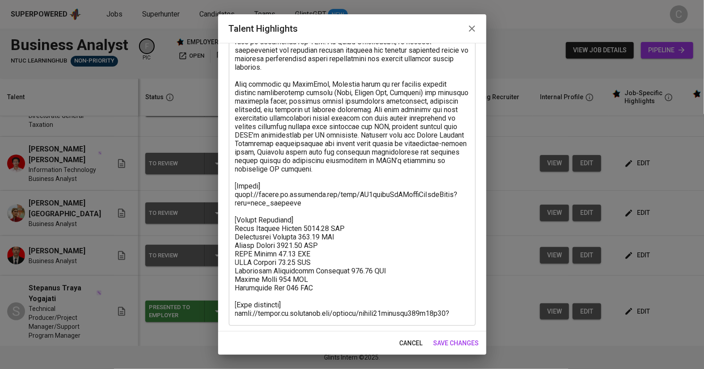
scroll to position [142, 0]
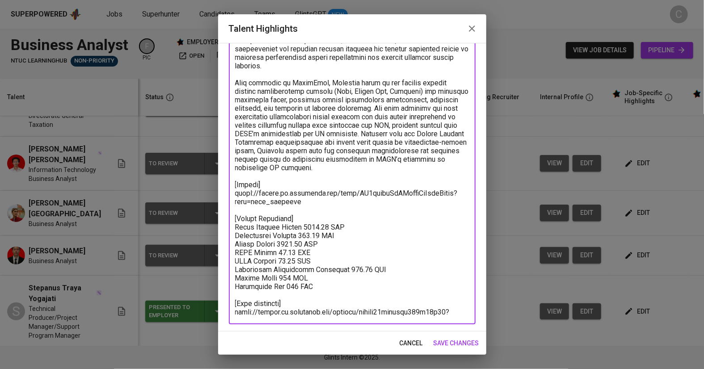
drag, startPoint x: 331, startPoint y: 278, endPoint x: 232, endPoint y: 212, distance: 118.7
click at [232, 212] on div "x Talent Highlights" at bounding box center [352, 137] width 247 height 373
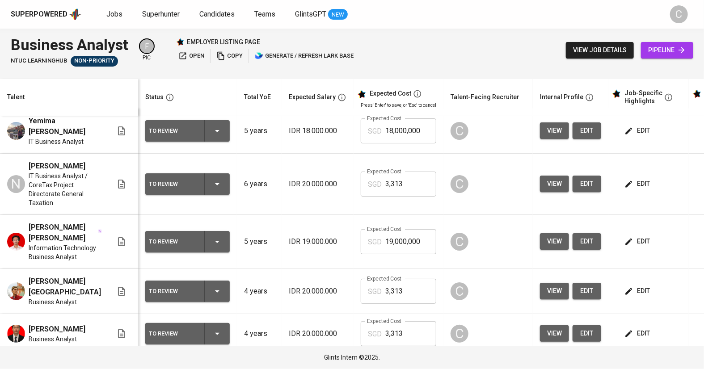
scroll to position [0, 0]
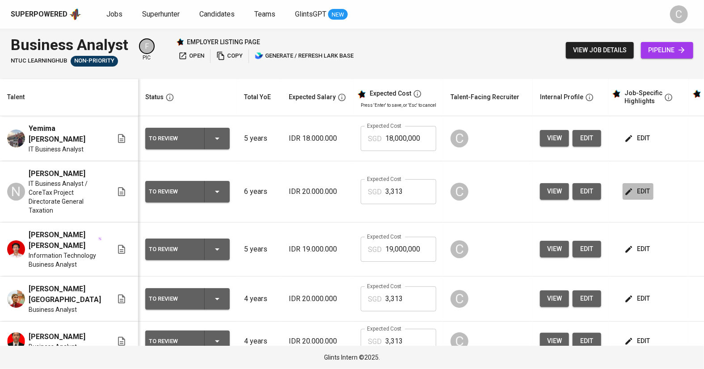
click at [628, 191] on span "edit" at bounding box center [638, 191] width 24 height 11
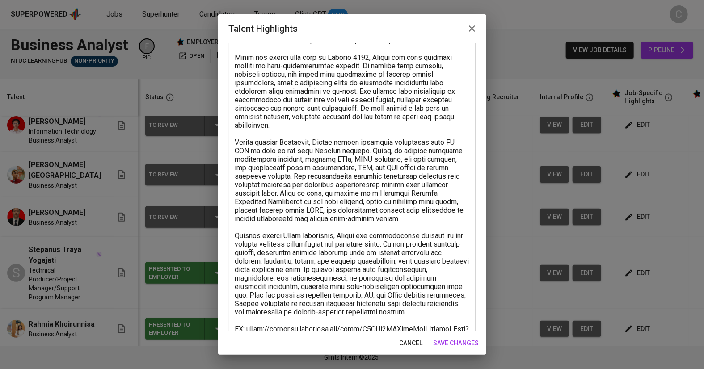
scroll to position [218, 0]
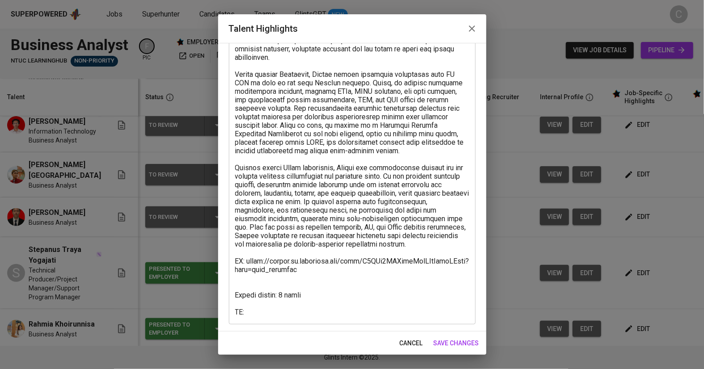
click at [247, 282] on textarea at bounding box center [352, 99] width 234 height 433
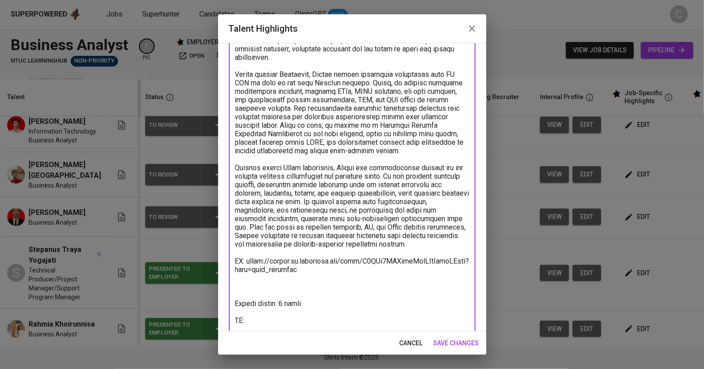
paste textarea "[Salary Breakdown] Total Monthly Salary 3312.64 SGD Recruitment Service 376.91 …"
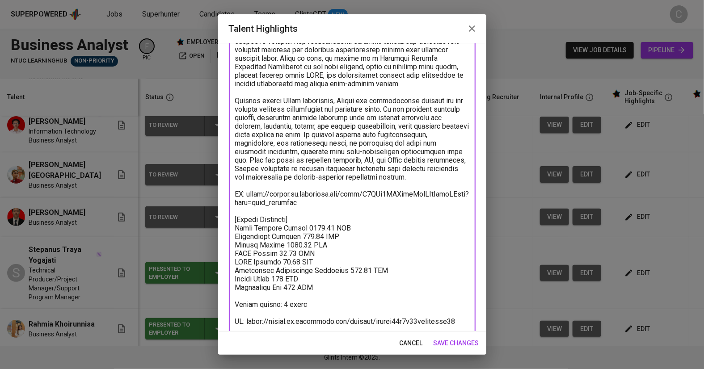
scroll to position [295, 0]
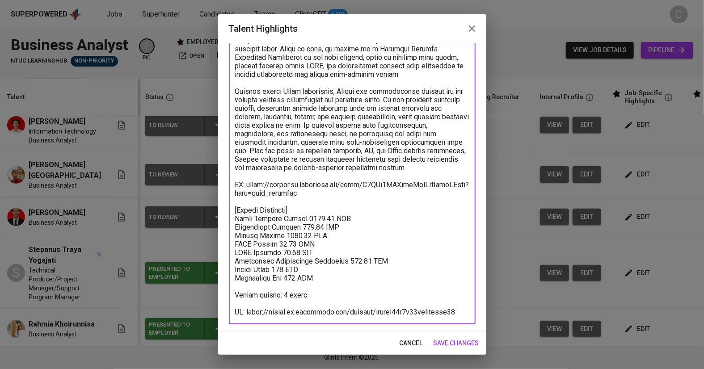
type textarea "Naufal has built a strong career as an IT Business Analyst with deep expertise …"
drag, startPoint x: 461, startPoint y: 343, endPoint x: 465, endPoint y: 340, distance: 5.7
click at [462, 344] on span "save changes" at bounding box center [456, 343] width 46 height 11
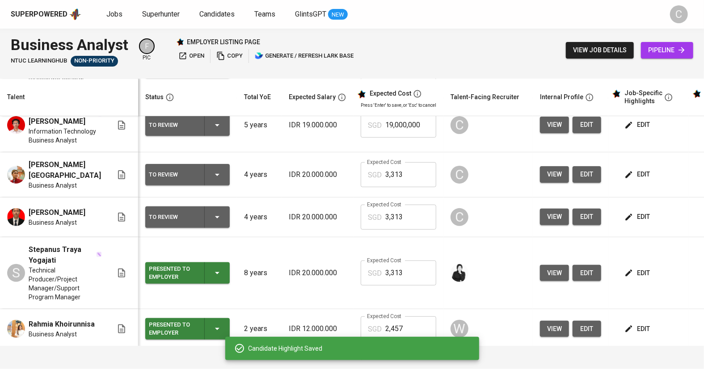
scroll to position [0, 0]
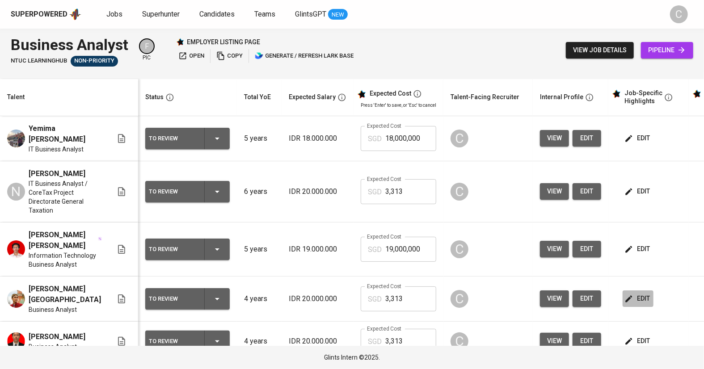
click at [641, 303] on span "edit" at bounding box center [638, 298] width 24 height 11
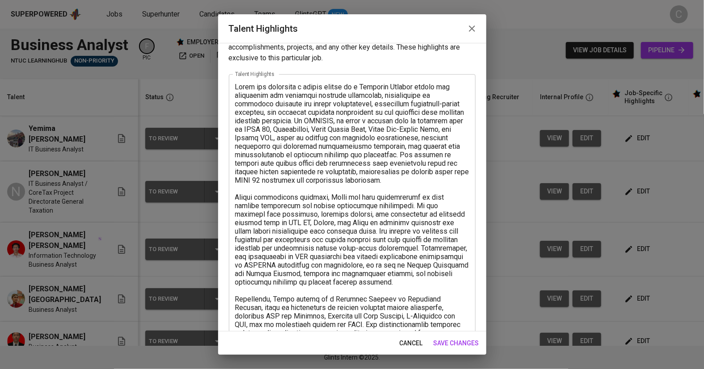
scroll to position [227, 0]
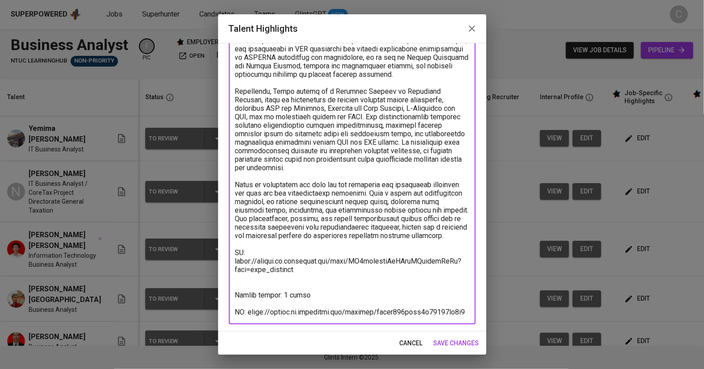
click at [241, 280] on textarea at bounding box center [352, 95] width 234 height 441
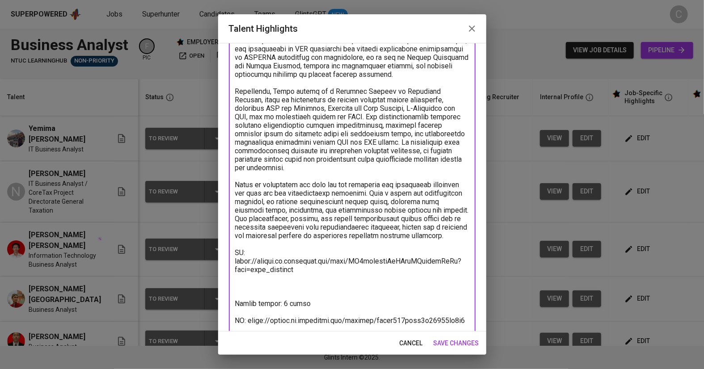
paste textarea "[Salary Breakdown] Total Monthly Salary 3312.64 SGD Recruitment Service 376.91 …"
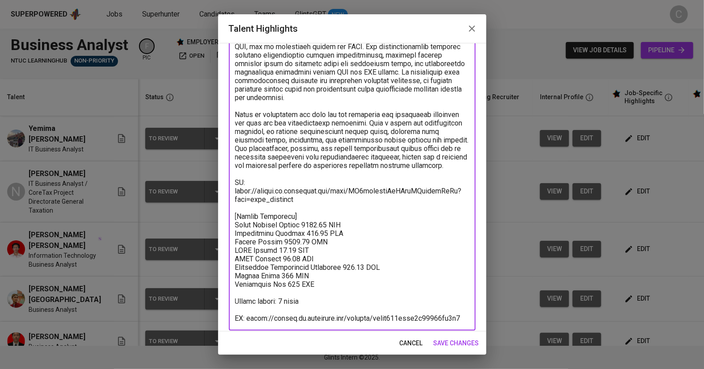
scroll to position [303, 0]
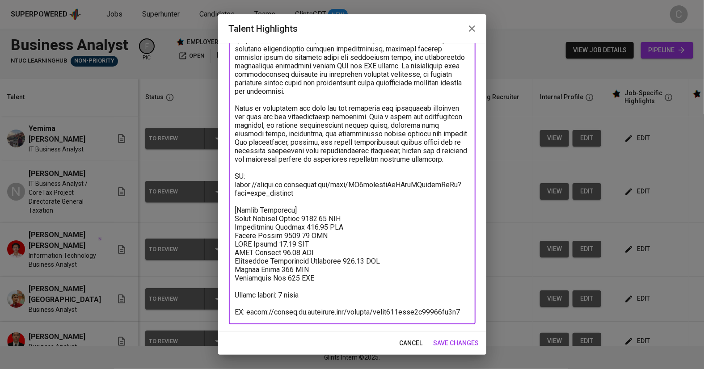
type textarea "Jehan has developed a strong career as a Business Analyst within the consulting…"
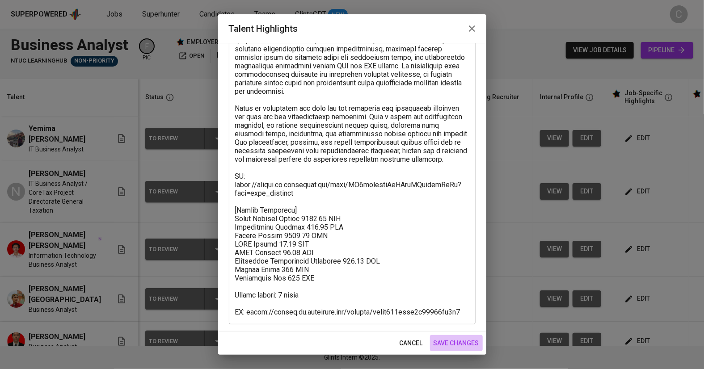
click at [459, 341] on span "save changes" at bounding box center [456, 343] width 46 height 11
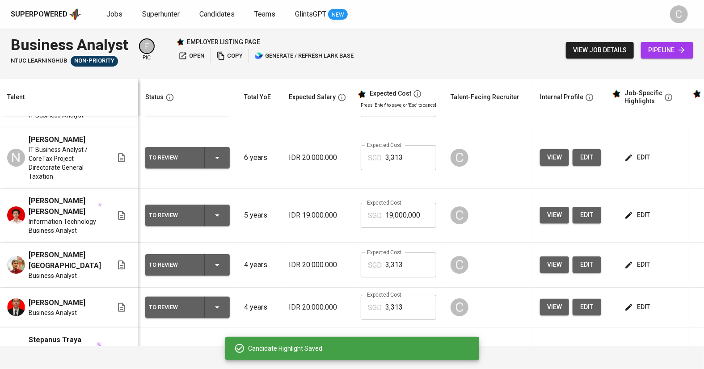
scroll to position [57, 0]
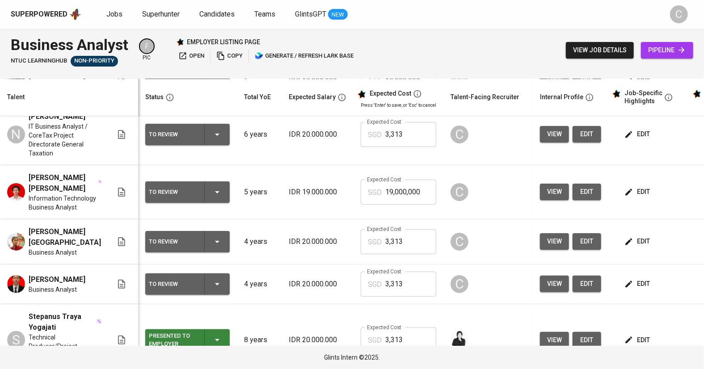
click at [631, 285] on span "edit" at bounding box center [638, 283] width 24 height 11
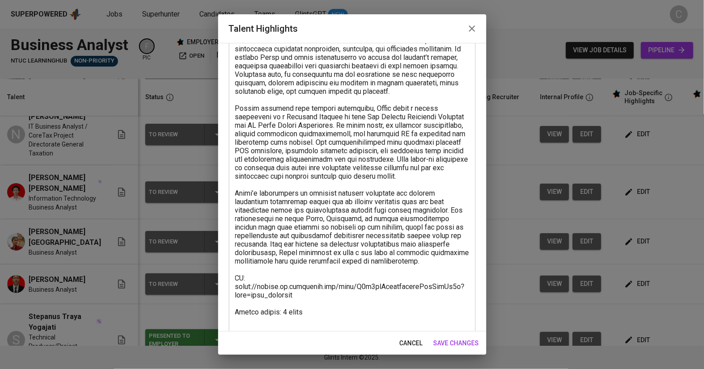
scroll to position [210, 0]
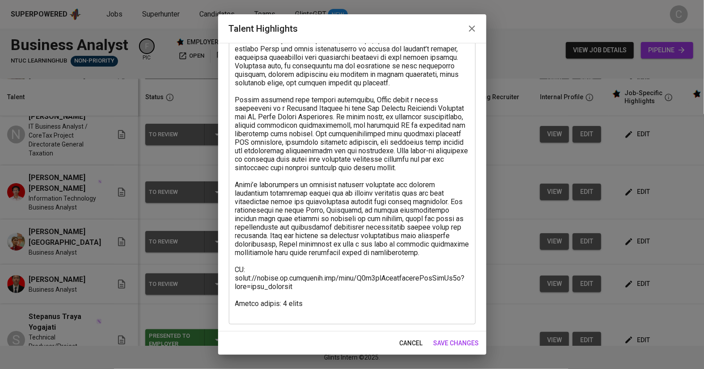
click at [327, 298] on textarea at bounding box center [352, 104] width 234 height 424
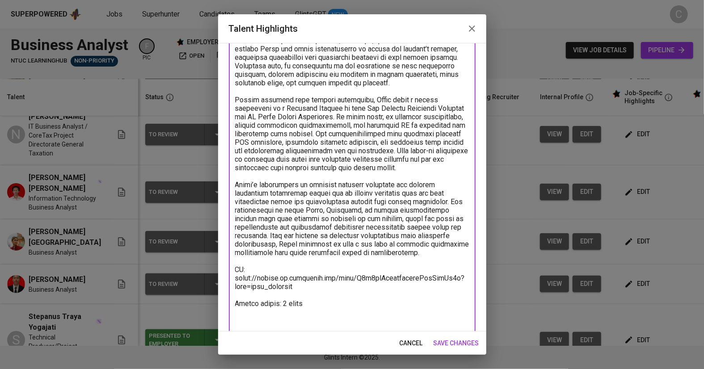
paste textarea "[Salary Breakdown] Total Monthly Salary 3312.64 SGD Recruitment Service 376.91 …"
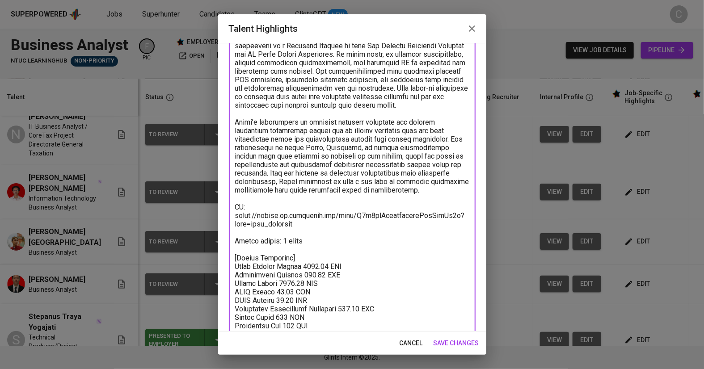
scroll to position [295, 0]
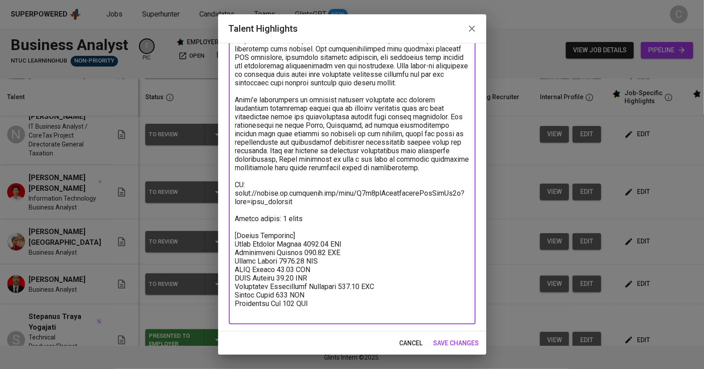
type textarea "David has established his career as a Business Analyst and IT Project Manager w…"
click at [449, 338] on span "save changes" at bounding box center [456, 343] width 46 height 11
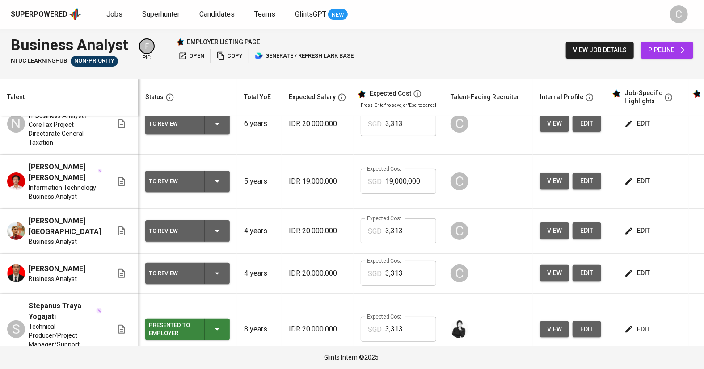
scroll to position [0, 0]
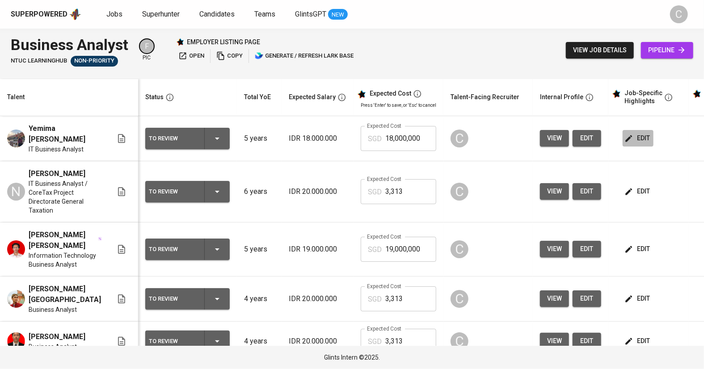
click at [632, 136] on span "edit" at bounding box center [638, 138] width 24 height 11
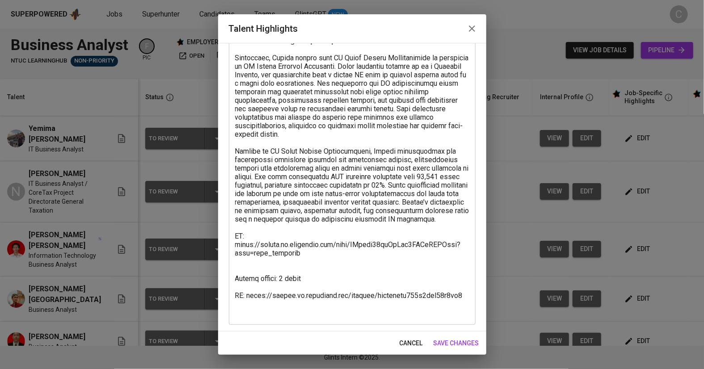
scroll to position [218, 0]
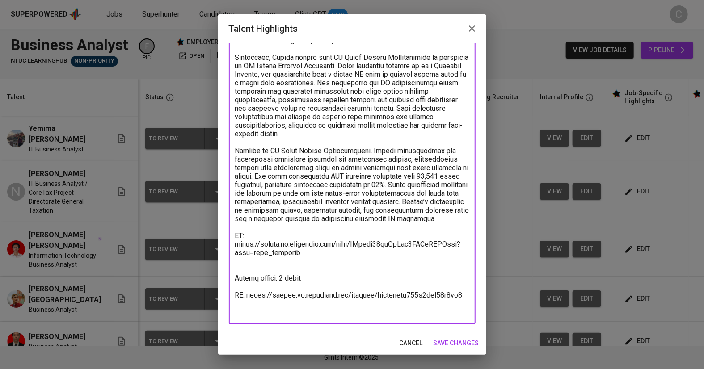
click at [254, 272] on textarea at bounding box center [352, 99] width 234 height 433
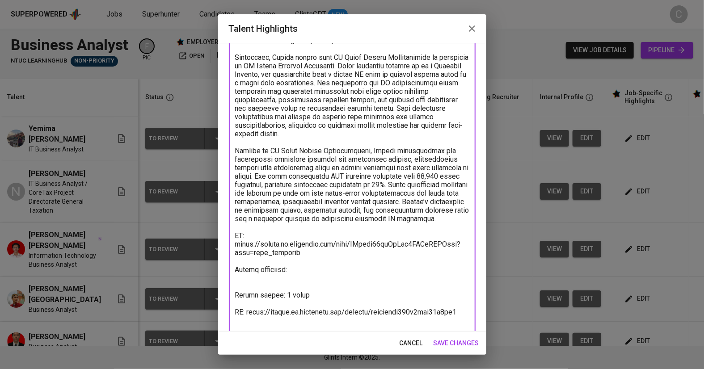
paste textarea "Total Monthly Salary 3027.14 SGD Recruitment Service 337.26 SGD Talent Salary 1…"
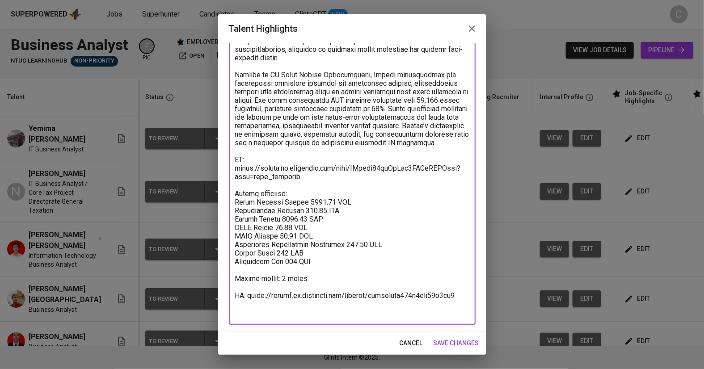
scroll to position [295, 0]
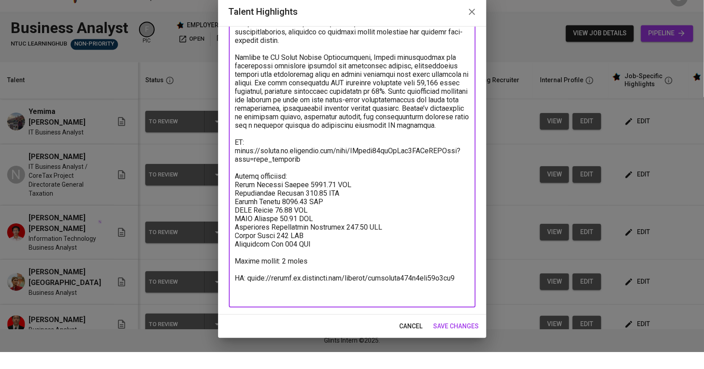
type textarea "Yemima is an experienced IT Business Analyst, expertise in bridging business re…"
drag, startPoint x: 442, startPoint y: 340, endPoint x: 442, endPoint y: 325, distance: 15.2
click at [443, 325] on div "Talent Highlights Enhance the Talent's profile by adding highlights relevant to…" at bounding box center [352, 184] width 268 height 340
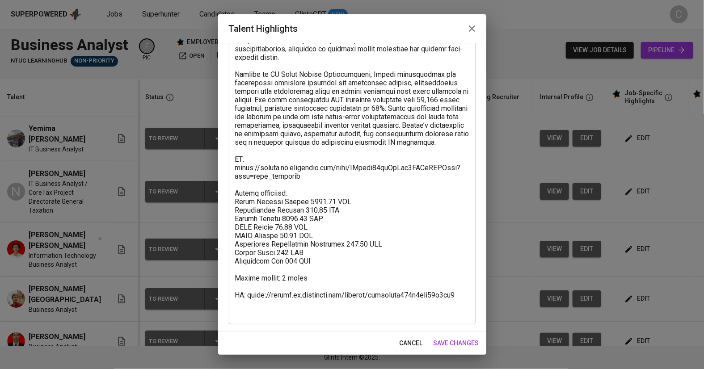
click at [456, 343] on span "save changes" at bounding box center [456, 343] width 46 height 11
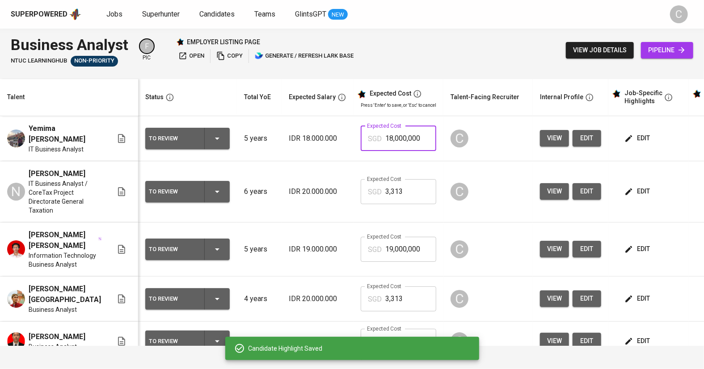
drag, startPoint x: 421, startPoint y: 135, endPoint x: 352, endPoint y: 129, distance: 69.5
click at [354, 129] on td "Expected Cost SGD 18,000,000 Expected Cost" at bounding box center [398, 138] width 90 height 45
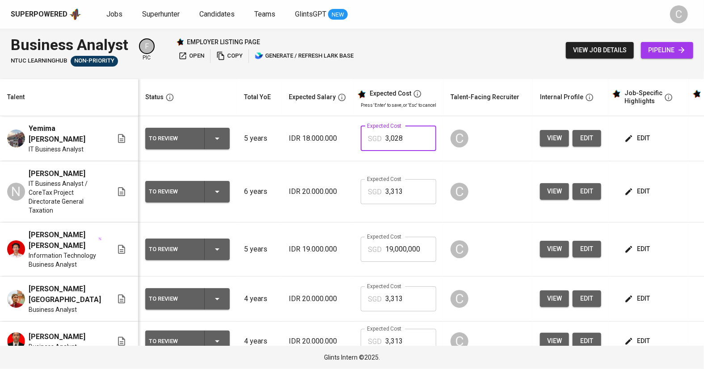
type input "3,028"
click at [632, 255] on span "edit" at bounding box center [638, 248] width 24 height 11
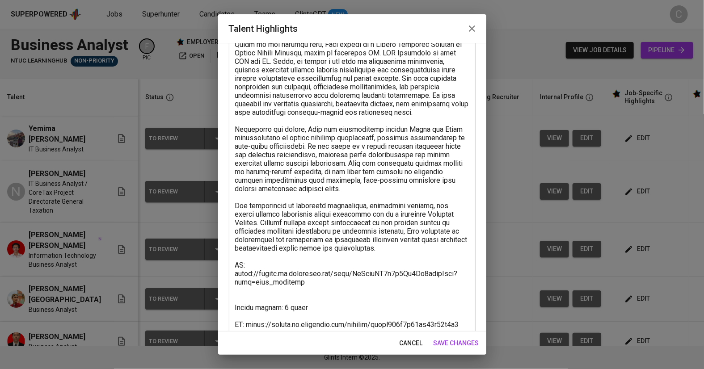
scroll to position [184, 0]
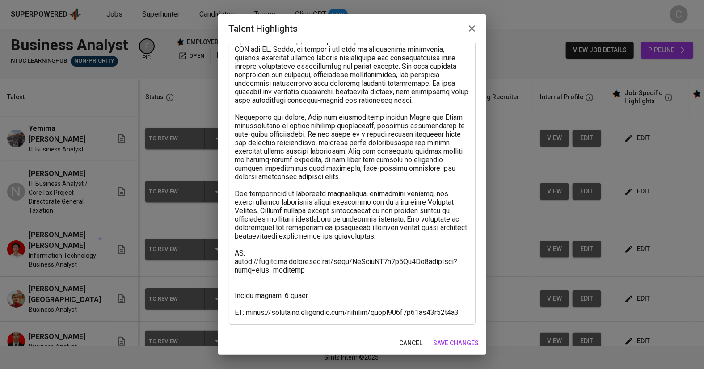
click at [255, 279] on textarea at bounding box center [352, 117] width 234 height 399
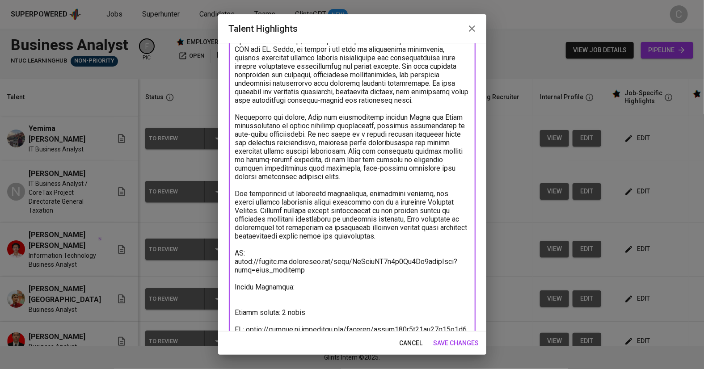
paste textarea "Total Monthly Salary 3169.89 SGD Recruitment Service 357.09 SGD Talent Salary 1…"
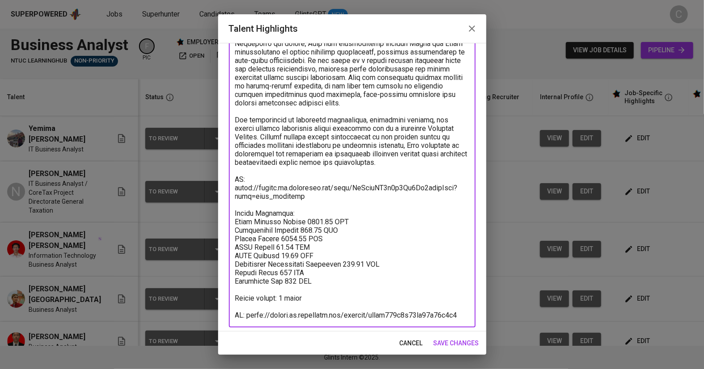
scroll to position [261, 0]
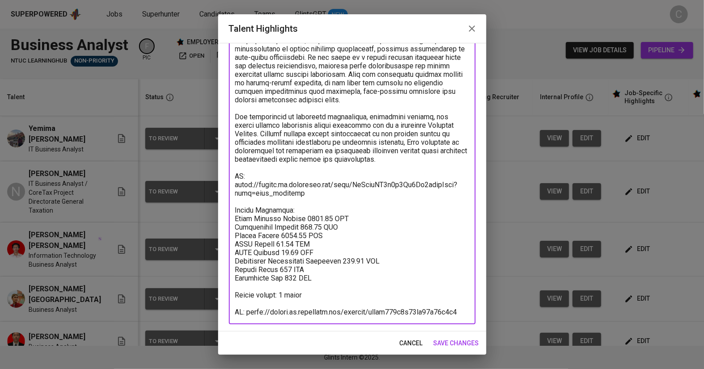
type textarea "Baim has built his career as a Business Analyst with strong expertise in gather…"
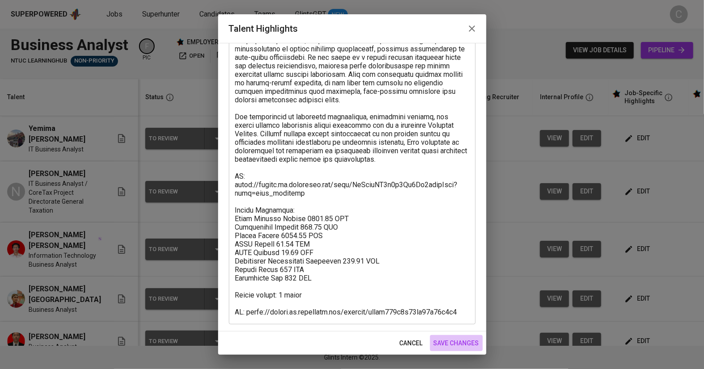
click at [458, 344] on span "save changes" at bounding box center [456, 343] width 46 height 11
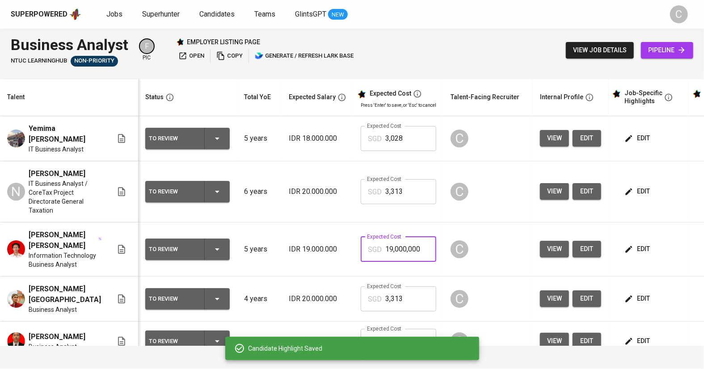
drag, startPoint x: 423, startPoint y: 255, endPoint x: 340, endPoint y: 253, distance: 82.2
click at [340, 253] on tr "Muhammad Ibrahim Yahya Information Technology Business Analyst To Review 5 year…" at bounding box center [389, 249] width 778 height 54
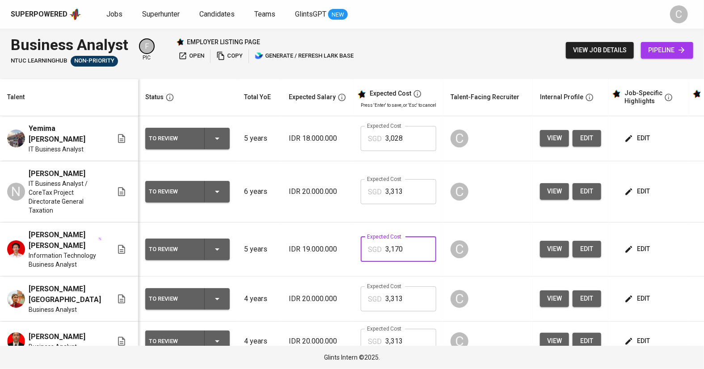
type input "3,170"
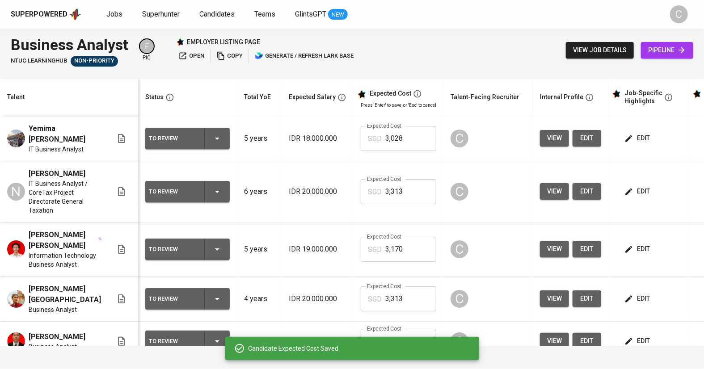
click at [639, 252] on span "edit" at bounding box center [638, 248] width 24 height 11
